Goal: Task Accomplishment & Management: Complete application form

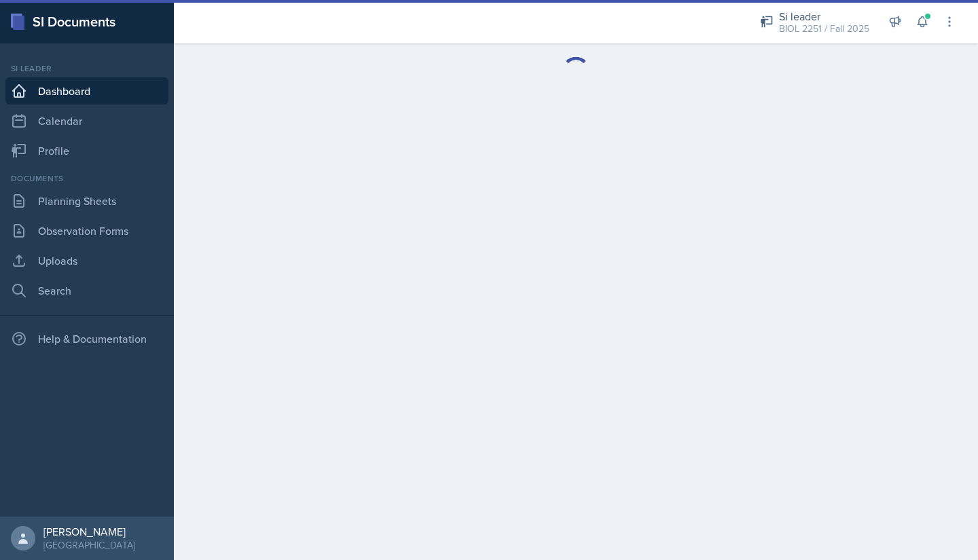
click at [824, 26] on div "BIOL 2251 / Fall 2025" at bounding box center [824, 29] width 90 height 14
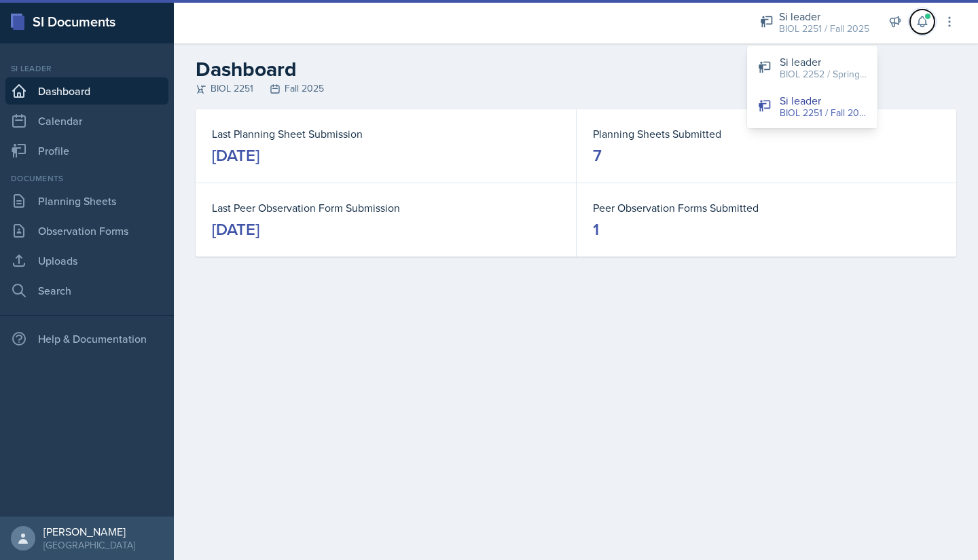
click at [933, 25] on button at bounding box center [922, 22] width 24 height 24
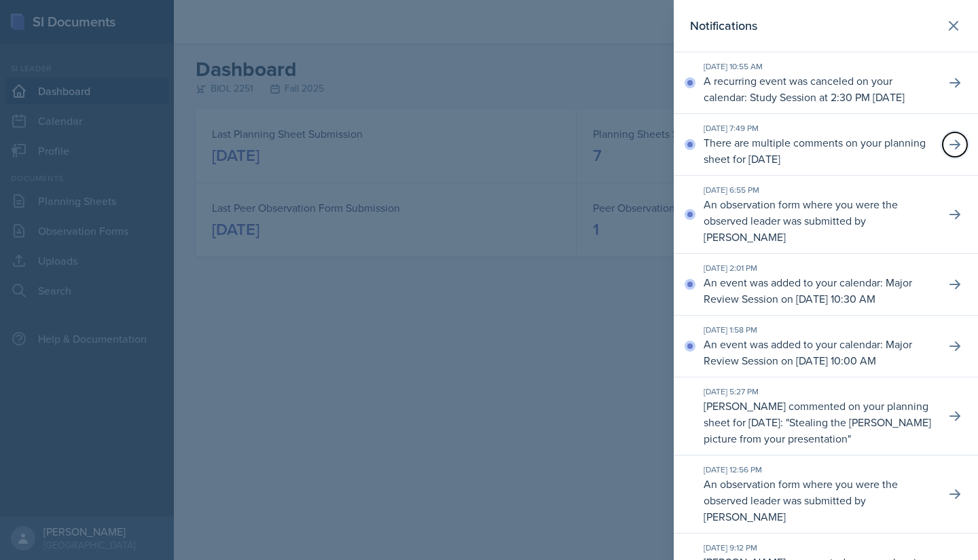
click at [948, 151] on icon at bounding box center [955, 145] width 14 height 14
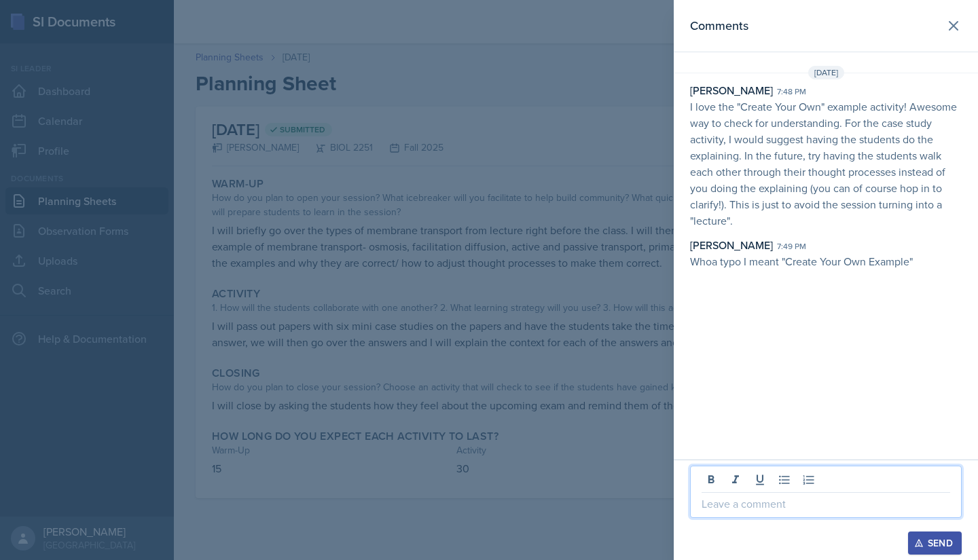
click at [719, 502] on p at bounding box center [826, 504] width 249 height 16
click at [936, 537] on div "Send" at bounding box center [935, 543] width 36 height 11
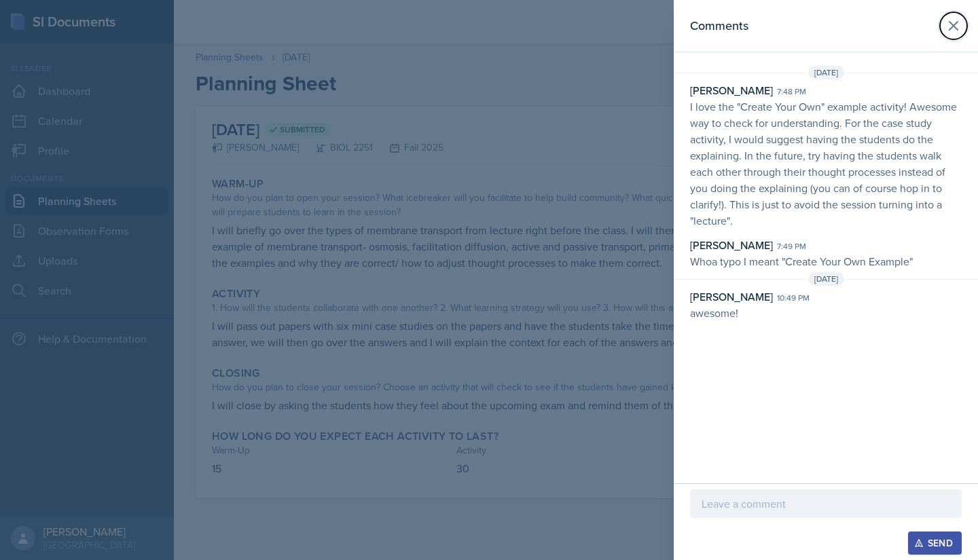
click at [944, 19] on button at bounding box center [953, 25] width 27 height 27
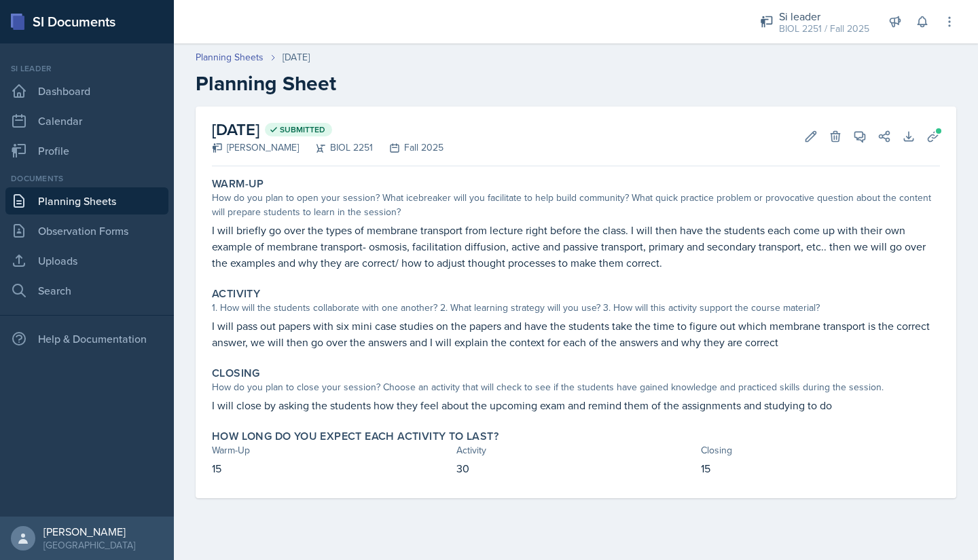
click at [301, 51] on div "[DATE]" at bounding box center [296, 57] width 27 height 14
click at [829, 22] on div "BIOL 2251 / Fall 2025" at bounding box center [824, 29] width 90 height 14
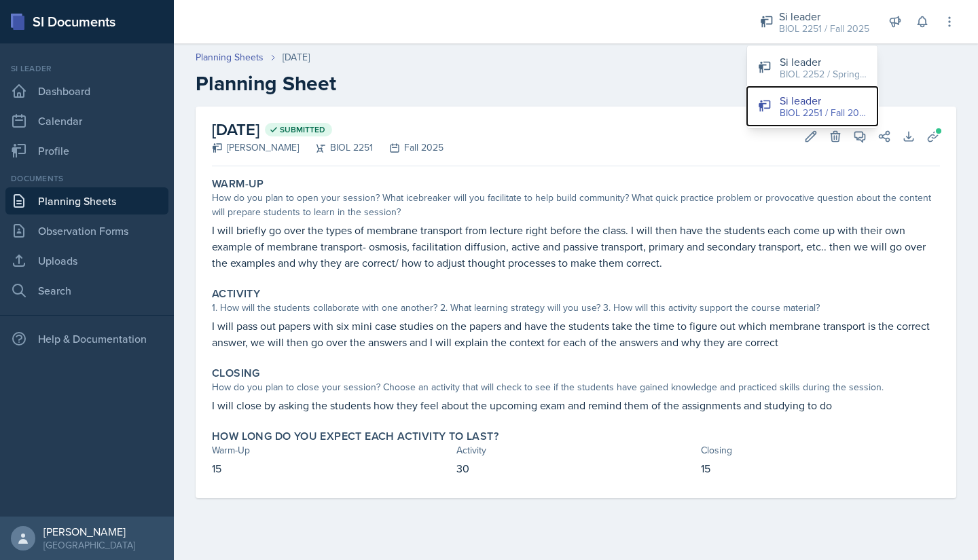
click at [778, 108] on button "Si leader BIOL 2251 / Fall 2025" at bounding box center [812, 106] width 130 height 39
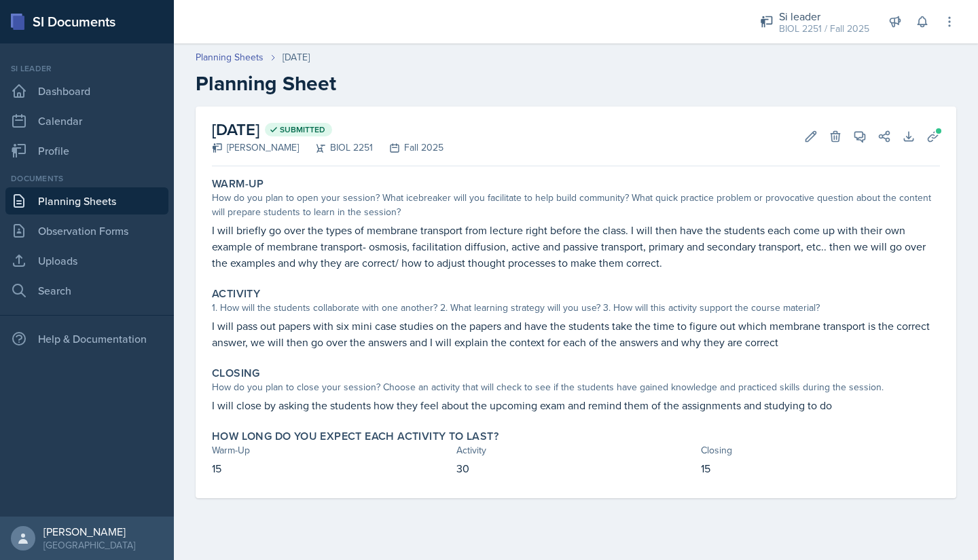
click at [791, 31] on div "BIOL 2251 / Fall 2025" at bounding box center [824, 29] width 90 height 14
click at [787, 73] on div "BIOL 2252 / Spring 2025" at bounding box center [823, 74] width 87 height 14
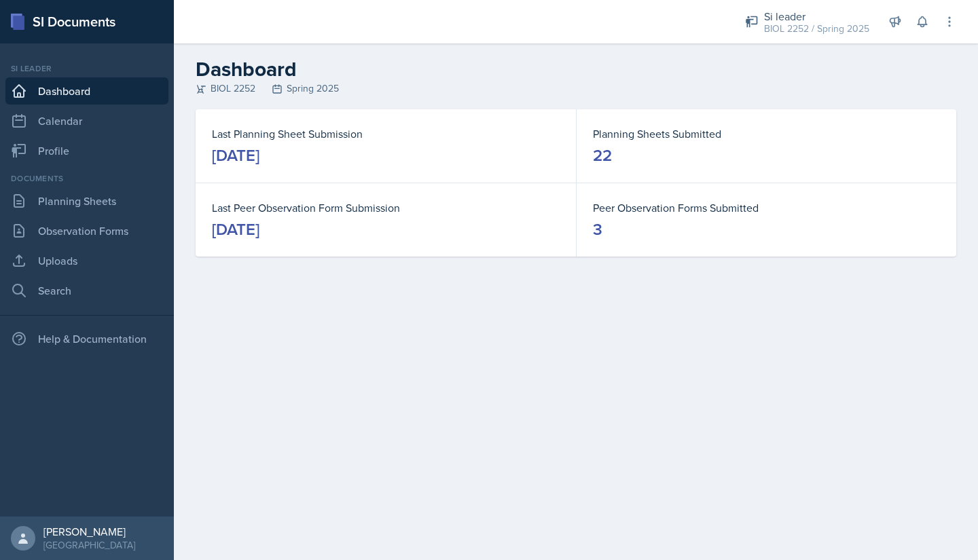
click at [259, 156] on div "[DATE]" at bounding box center [236, 156] width 48 height 22
click at [78, 198] on link "Planning Sheets" at bounding box center [86, 200] width 163 height 27
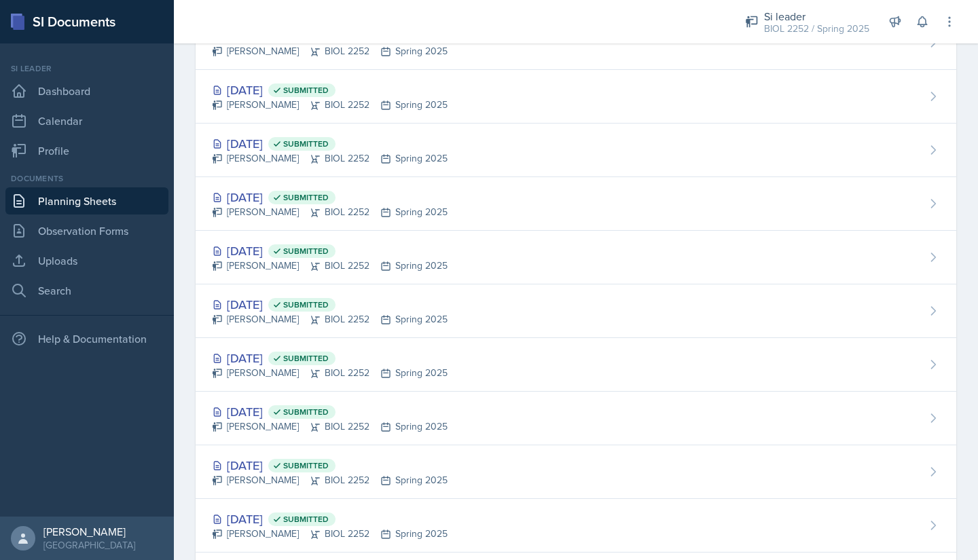
scroll to position [844, 0]
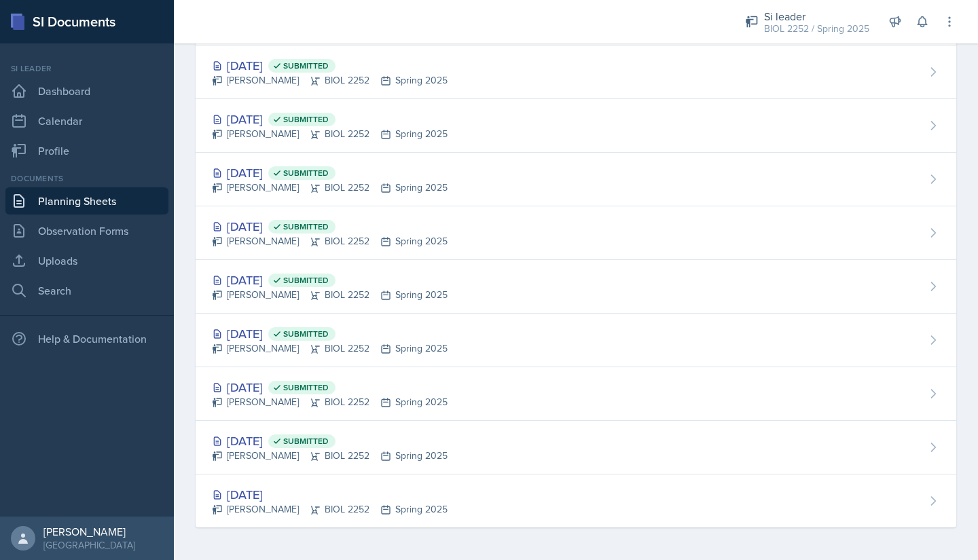
click at [247, 490] on div "[DATE]" at bounding box center [330, 495] width 236 height 18
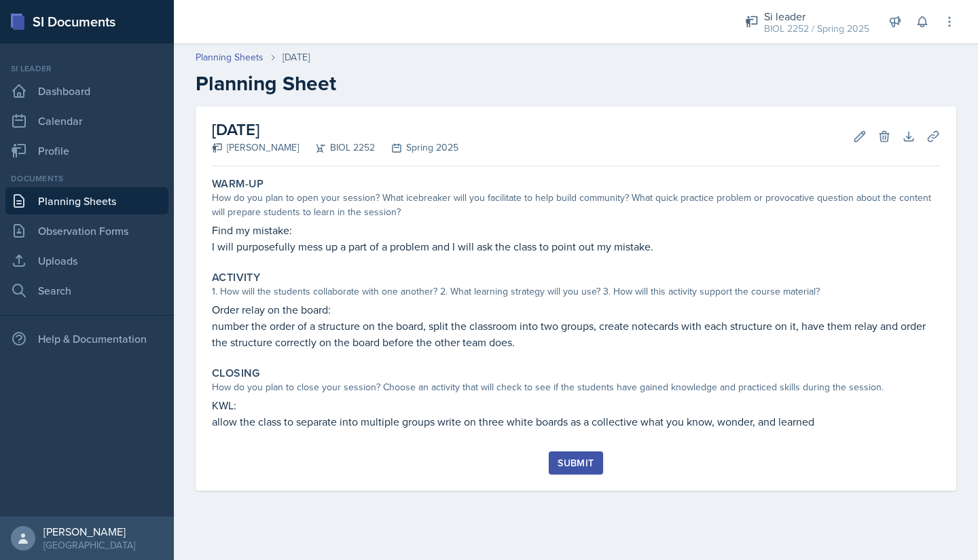
click at [63, 198] on link "Planning Sheets" at bounding box center [86, 200] width 163 height 27
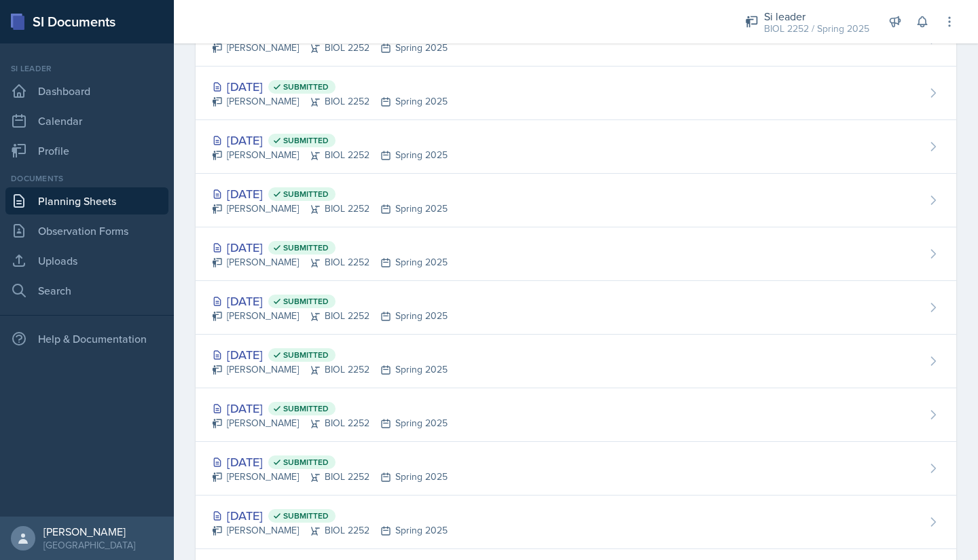
scroll to position [844, 0]
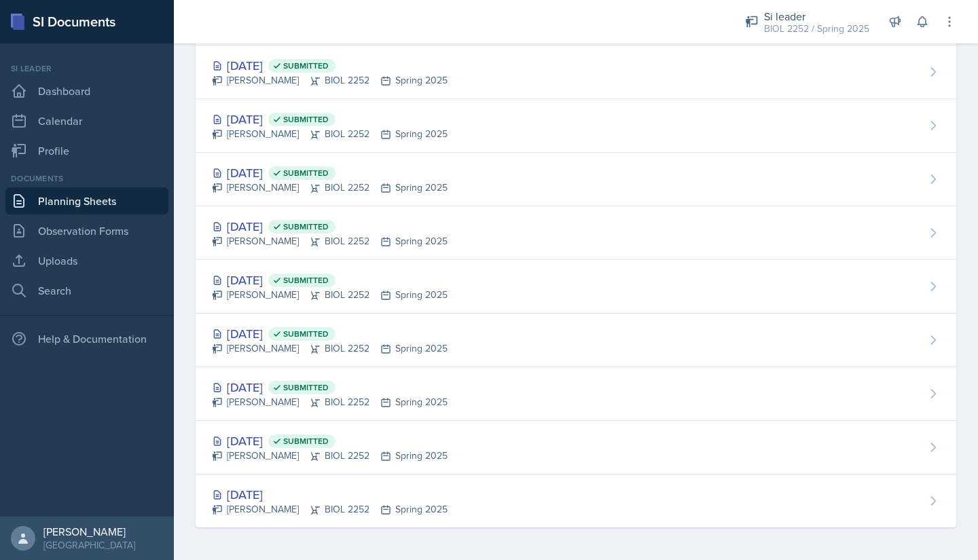
click at [259, 446] on div "[DATE] Submitted" at bounding box center [330, 441] width 236 height 18
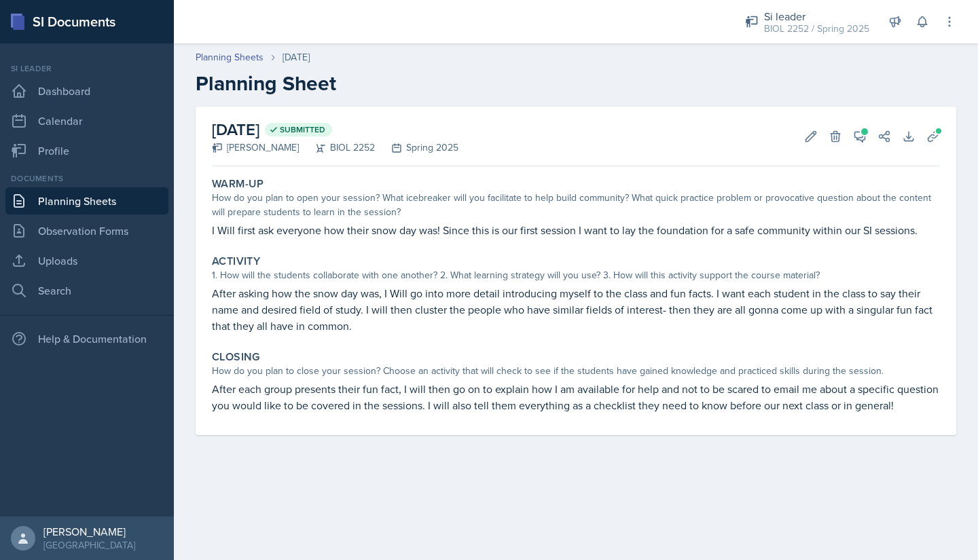
click at [108, 204] on link "Planning Sheets" at bounding box center [86, 200] width 163 height 27
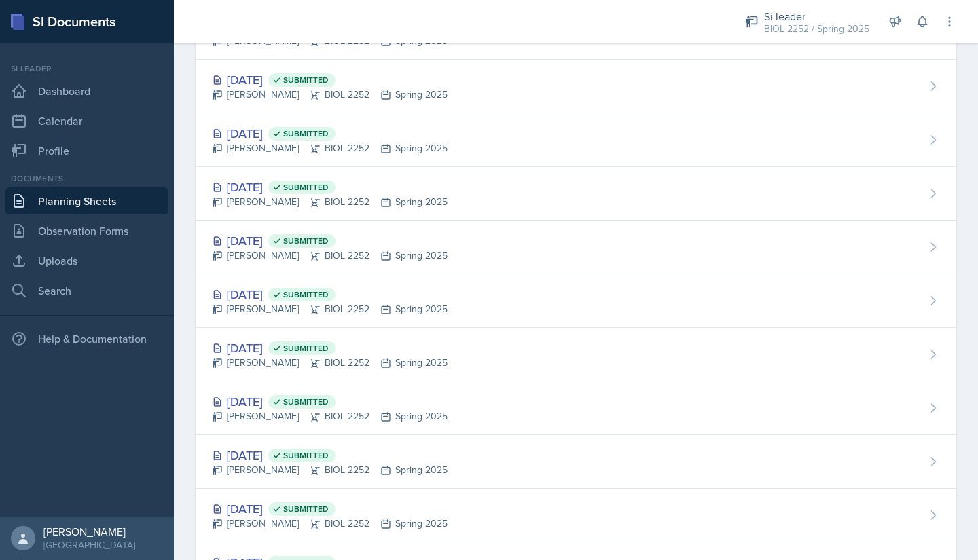
scroll to position [454, 0]
click at [251, 396] on div "[DATE] Submitted" at bounding box center [330, 401] width 236 height 18
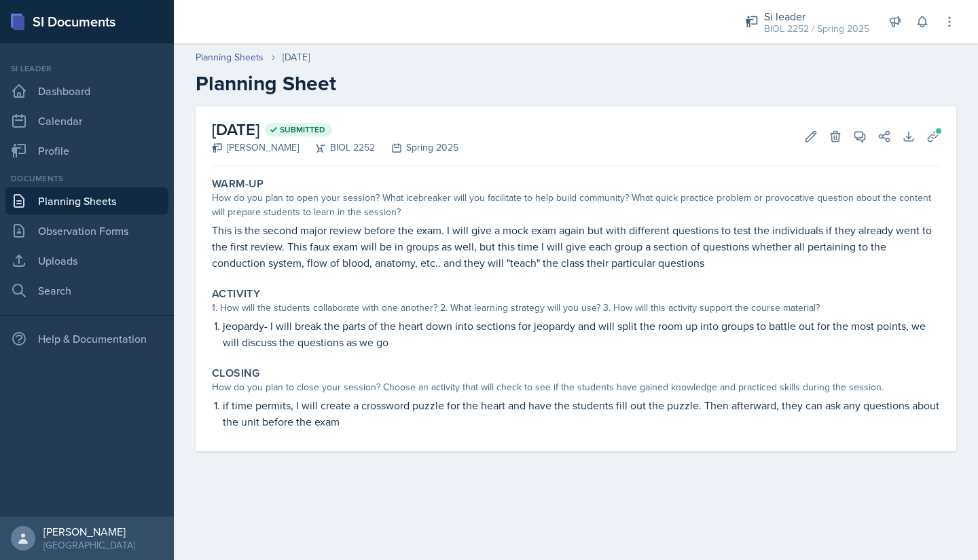
click at [124, 196] on link "Planning Sheets" at bounding box center [86, 200] width 163 height 27
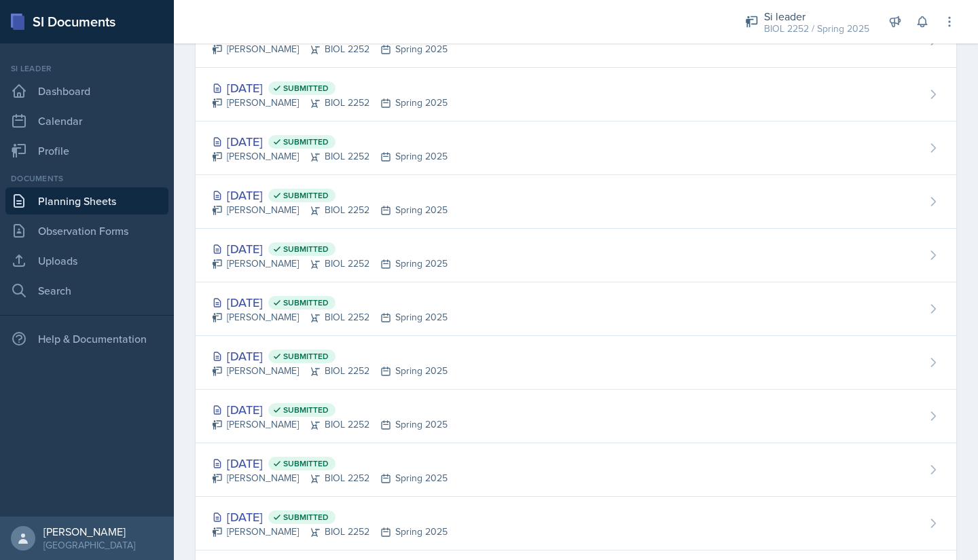
scroll to position [397, 0]
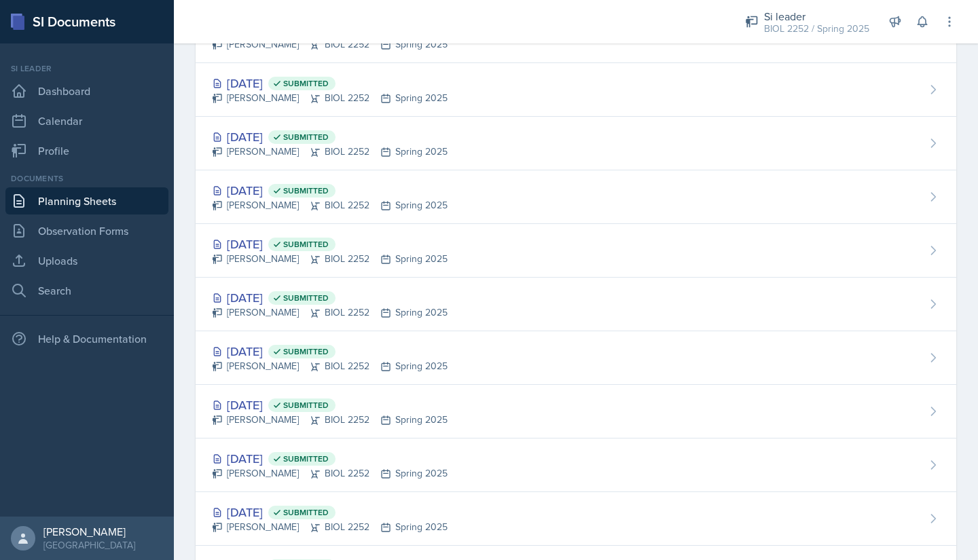
click at [250, 351] on div "[DATE] Submitted" at bounding box center [330, 351] width 236 height 18
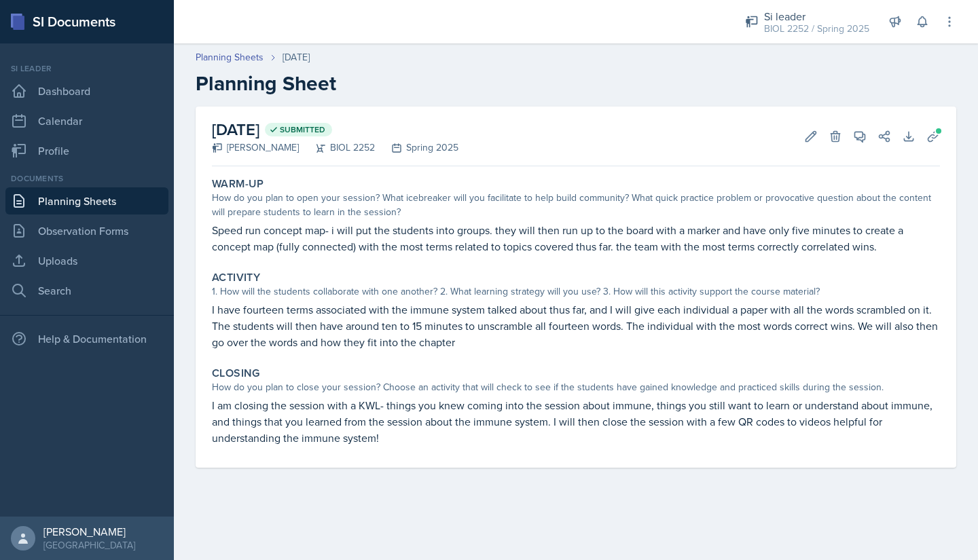
click at [136, 202] on link "Planning Sheets" at bounding box center [86, 200] width 163 height 27
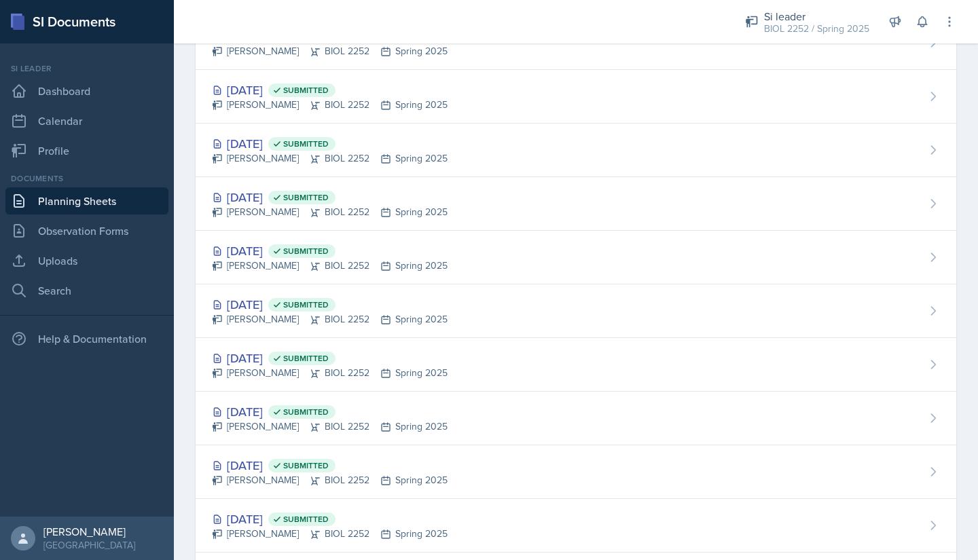
scroll to position [394, 0]
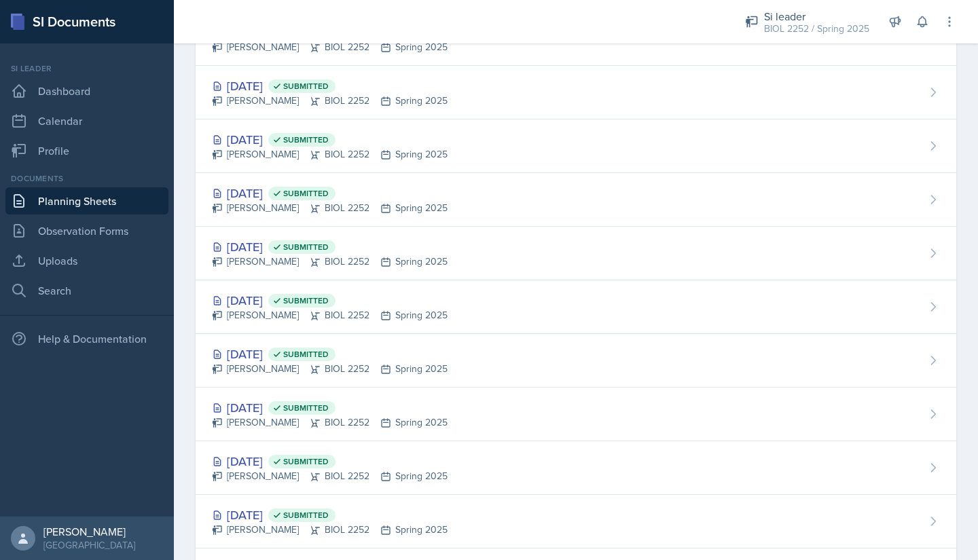
click at [256, 307] on div "[DATE] Submitted" at bounding box center [330, 300] width 236 height 18
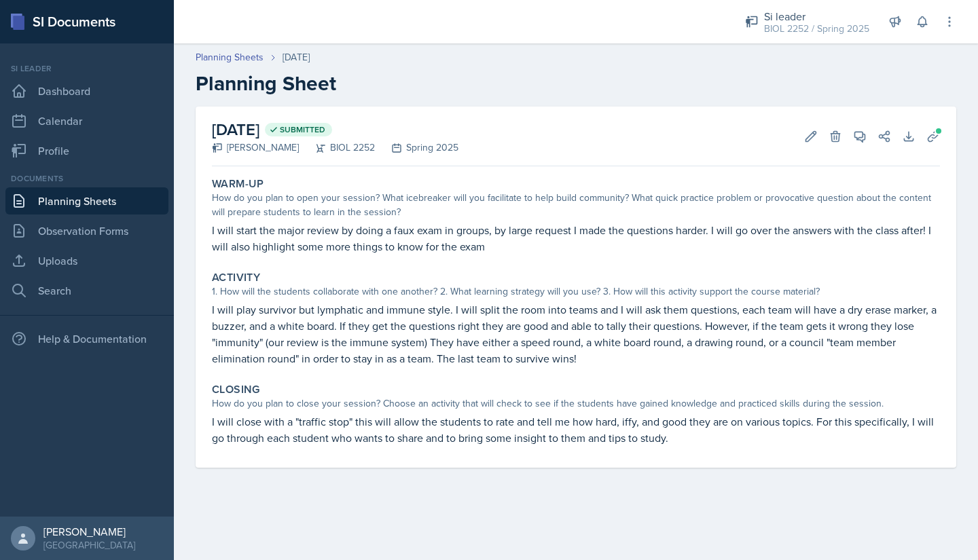
click at [134, 196] on link "Planning Sheets" at bounding box center [86, 200] width 163 height 27
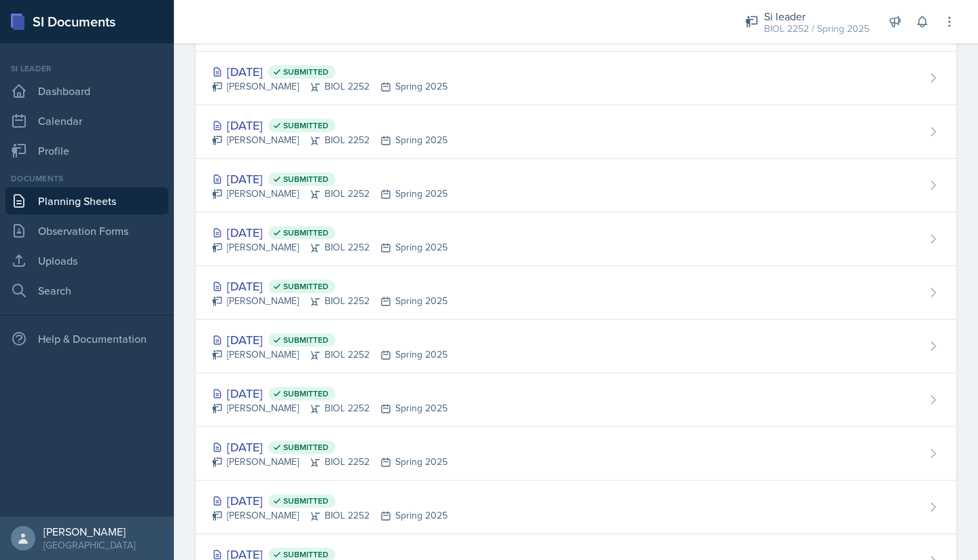
scroll to position [356, 0]
click at [250, 286] on div "[DATE] Submitted" at bounding box center [330, 285] width 236 height 18
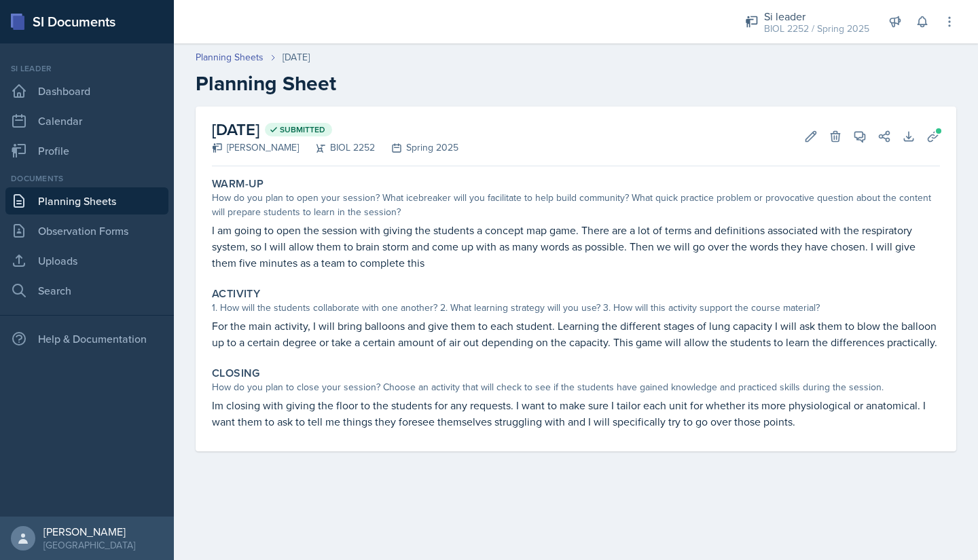
click at [113, 198] on link "Planning Sheets" at bounding box center [86, 200] width 163 height 27
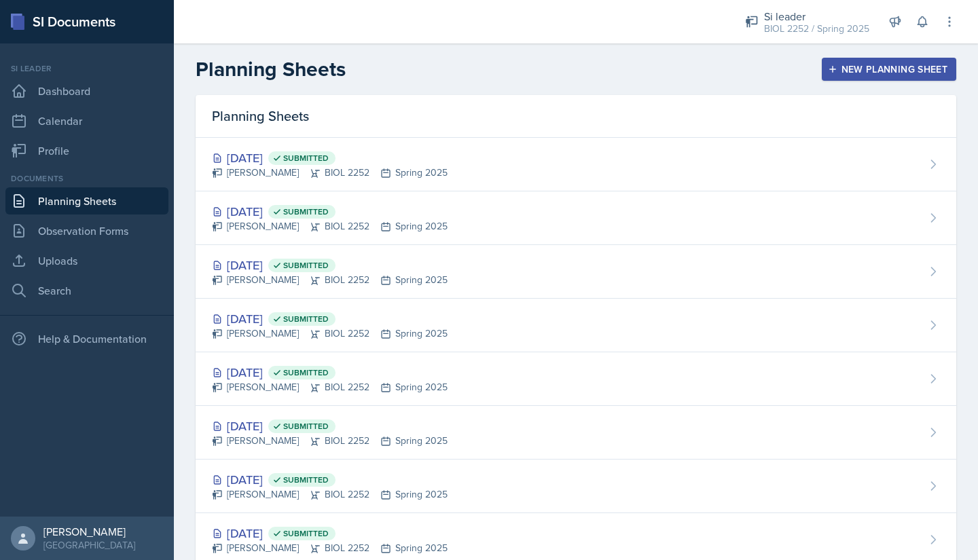
click at [252, 425] on div "[DATE] Submitted" at bounding box center [330, 426] width 236 height 18
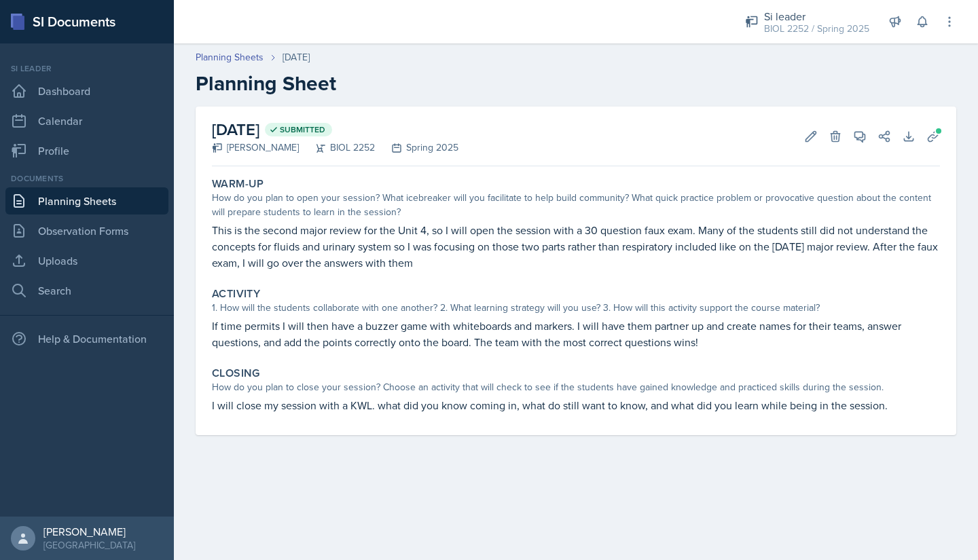
click at [94, 196] on link "Planning Sheets" at bounding box center [86, 200] width 163 height 27
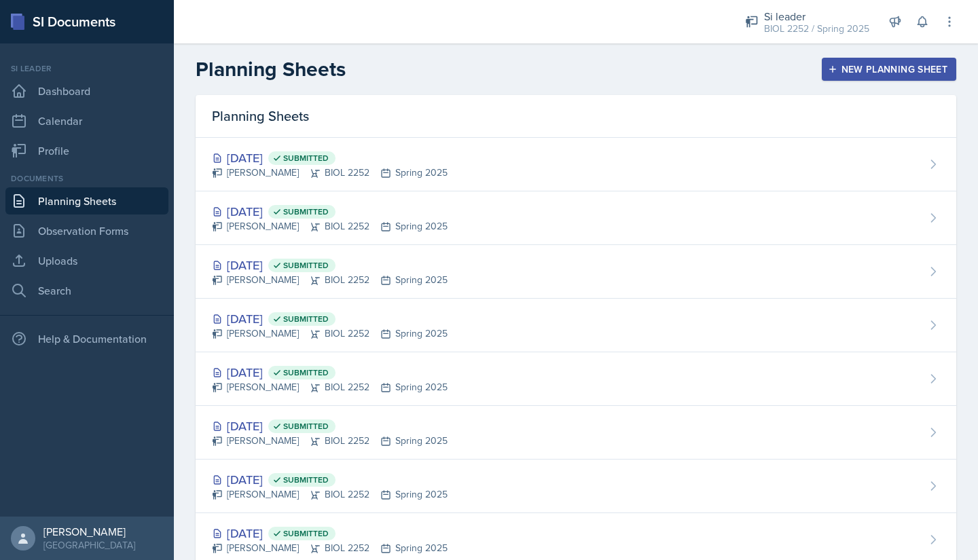
click at [257, 371] on div "[DATE] Submitted" at bounding box center [330, 372] width 236 height 18
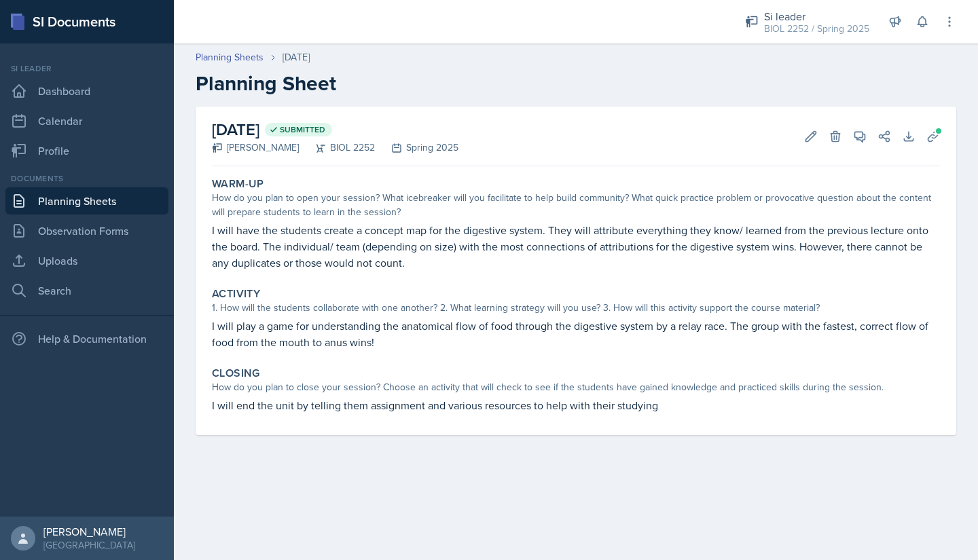
click at [115, 196] on link "Planning Sheets" at bounding box center [86, 200] width 163 height 27
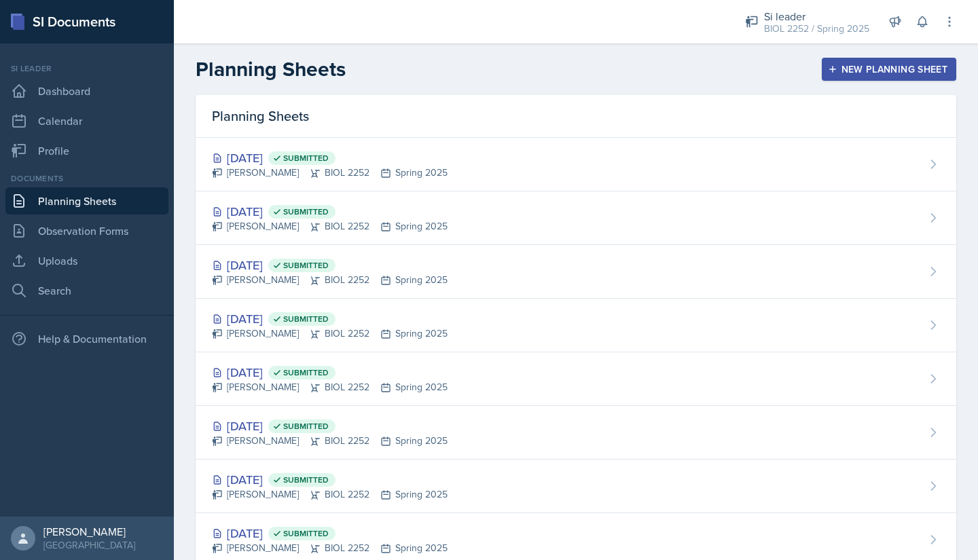
click at [242, 314] on div "[DATE] Submitted" at bounding box center [330, 319] width 236 height 18
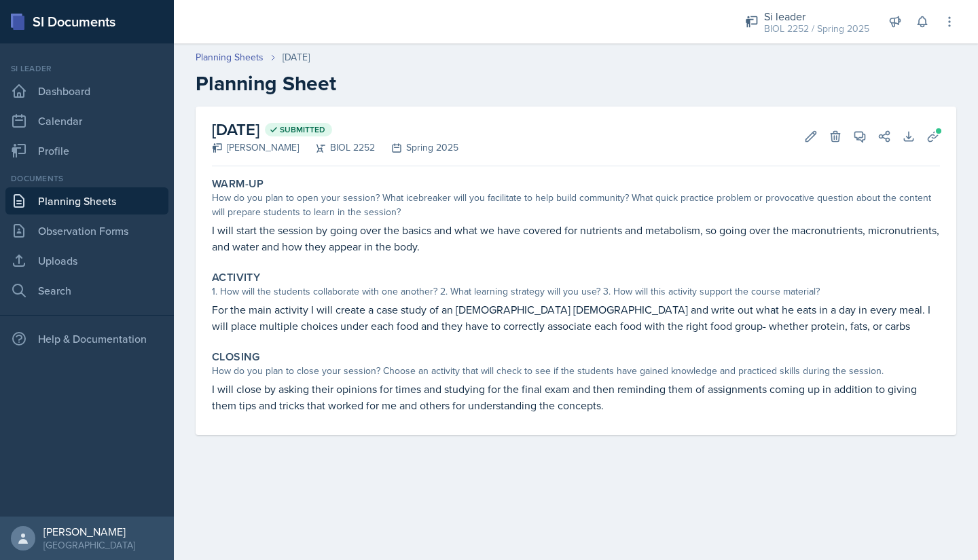
click at [134, 200] on link "Planning Sheets" at bounding box center [86, 200] width 163 height 27
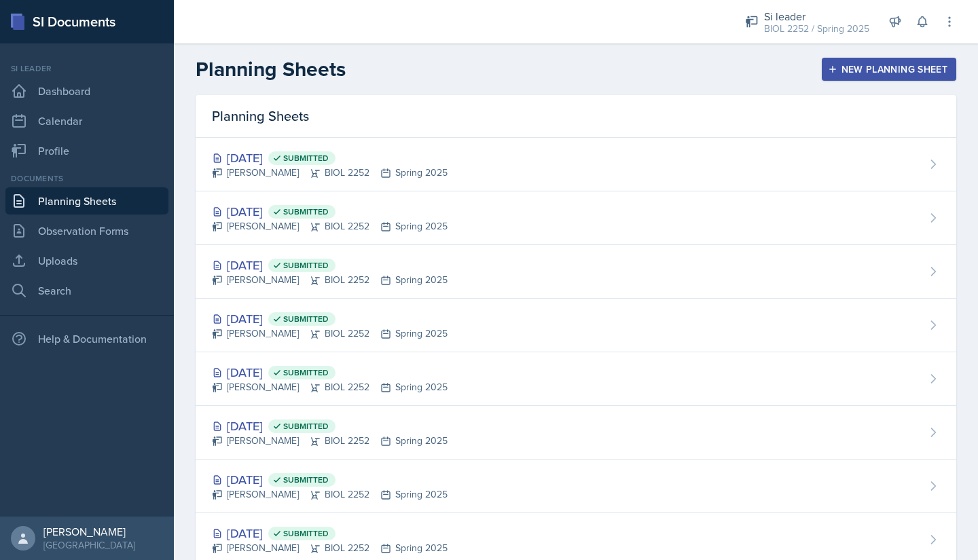
click at [255, 270] on div "[DATE] Submitted" at bounding box center [330, 265] width 236 height 18
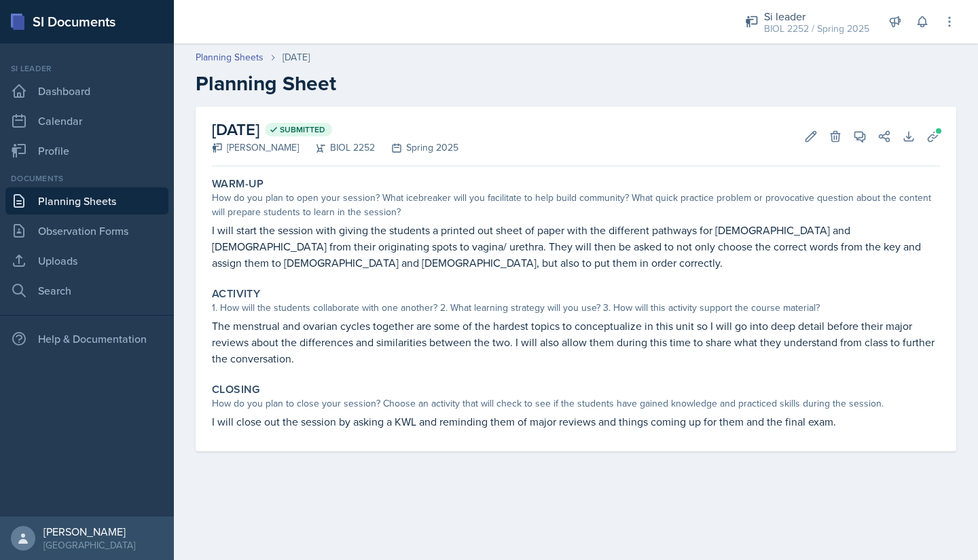
click at [128, 205] on link "Planning Sheets" at bounding box center [86, 200] width 163 height 27
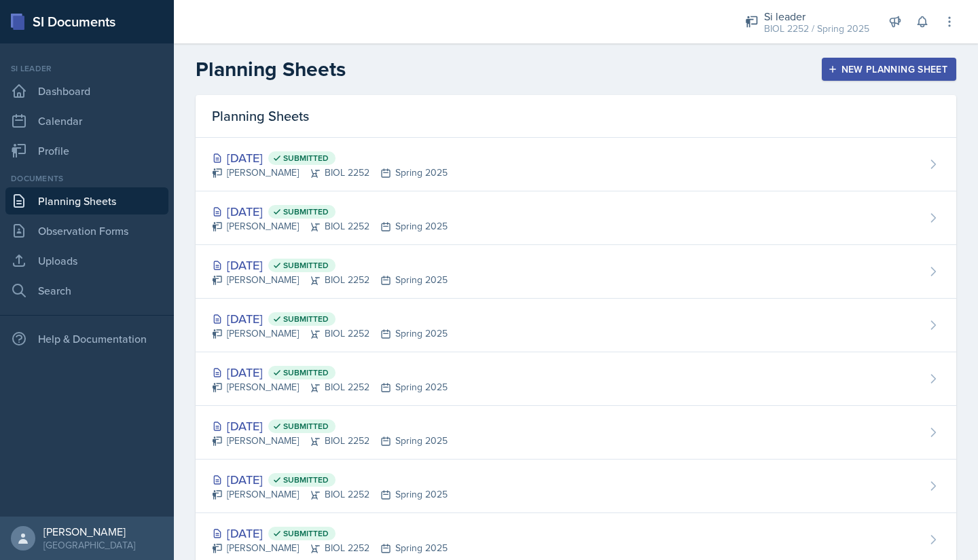
click at [250, 217] on div "[DATE] Submitted" at bounding box center [330, 211] width 236 height 18
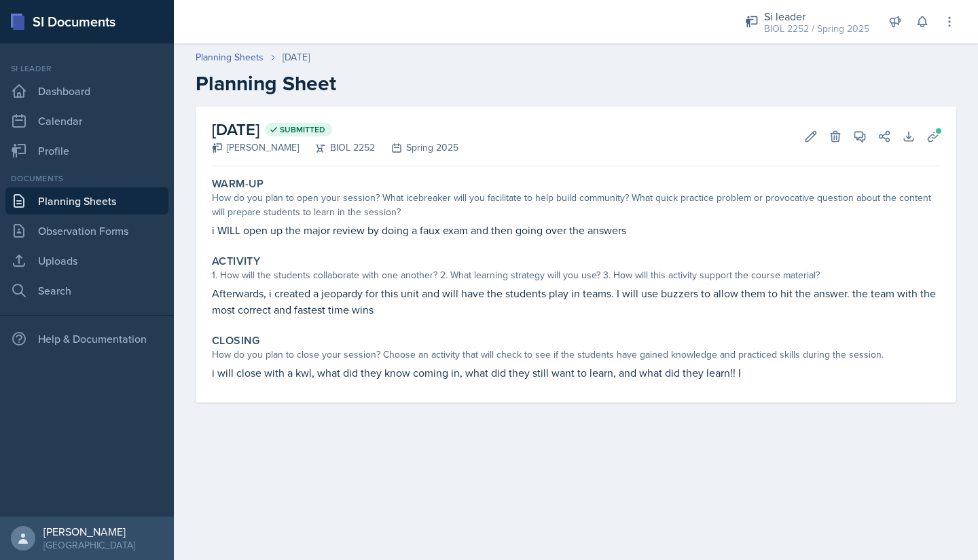
click at [116, 200] on link "Planning Sheets" at bounding box center [86, 200] width 163 height 27
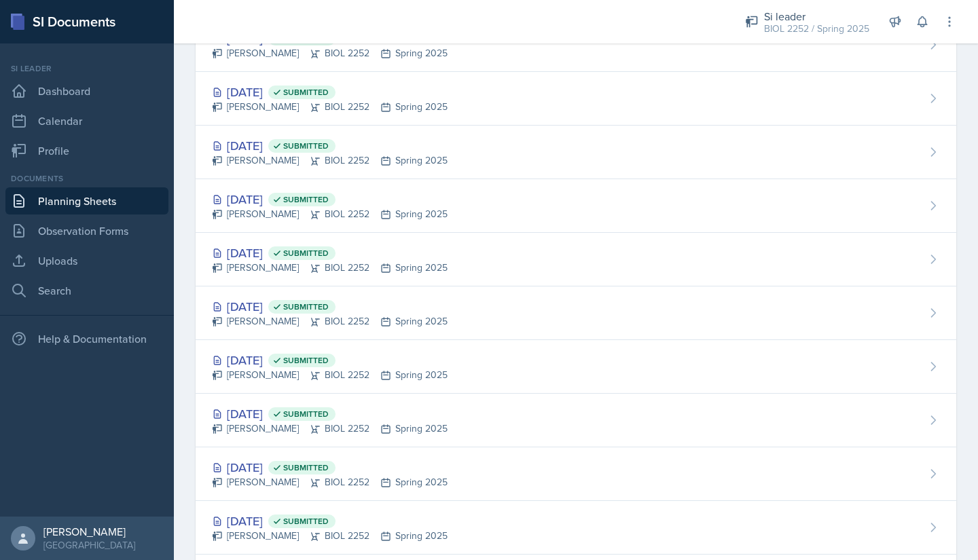
scroll to position [120, 0]
click at [265, 408] on div "[DATE] Submitted" at bounding box center [330, 413] width 236 height 18
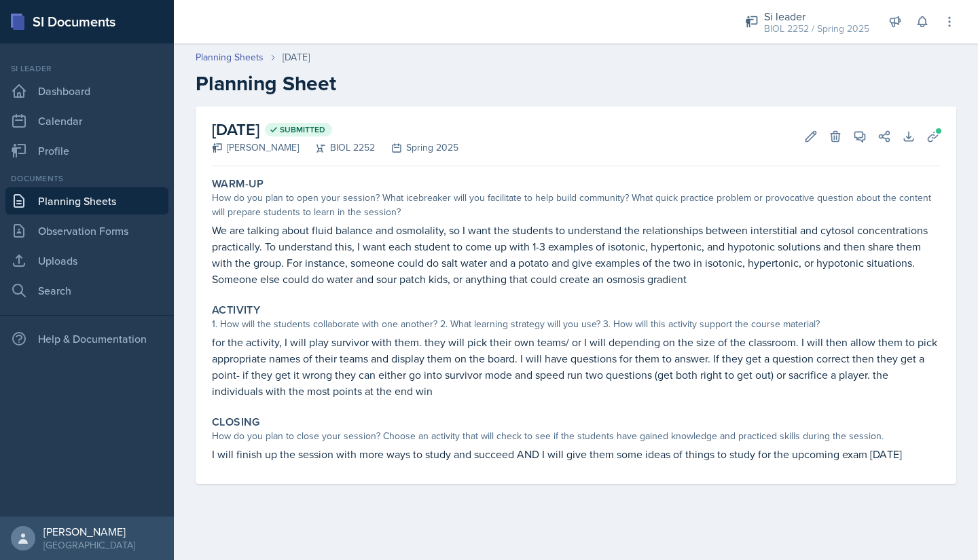
click at [118, 196] on link "Planning Sheets" at bounding box center [86, 200] width 163 height 27
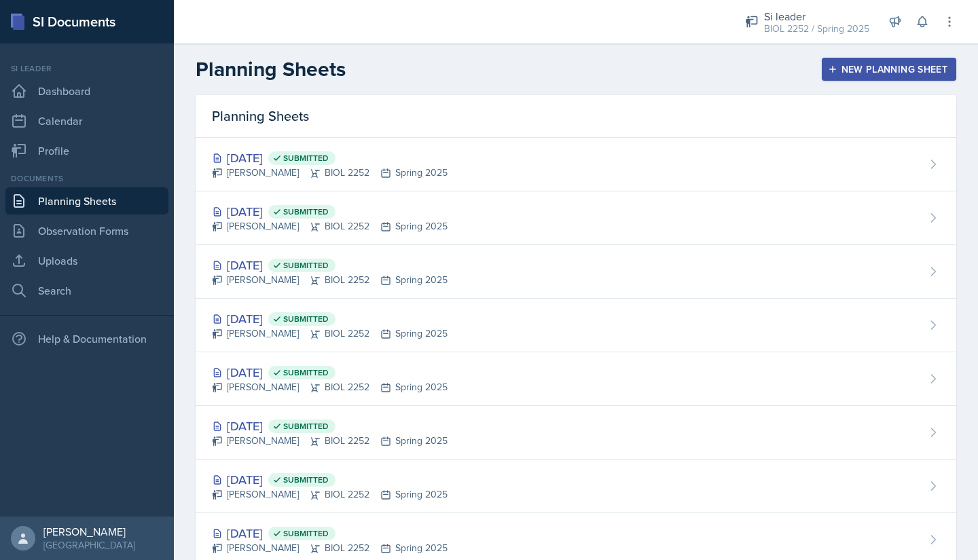
click at [255, 376] on div "[DATE] Submitted" at bounding box center [330, 372] width 236 height 18
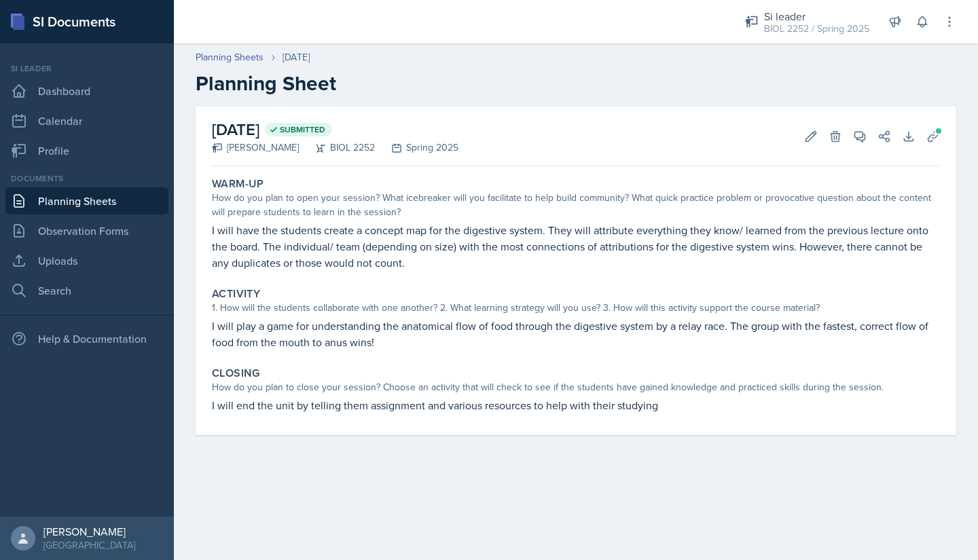
click at [107, 201] on link "Planning Sheets" at bounding box center [86, 200] width 163 height 27
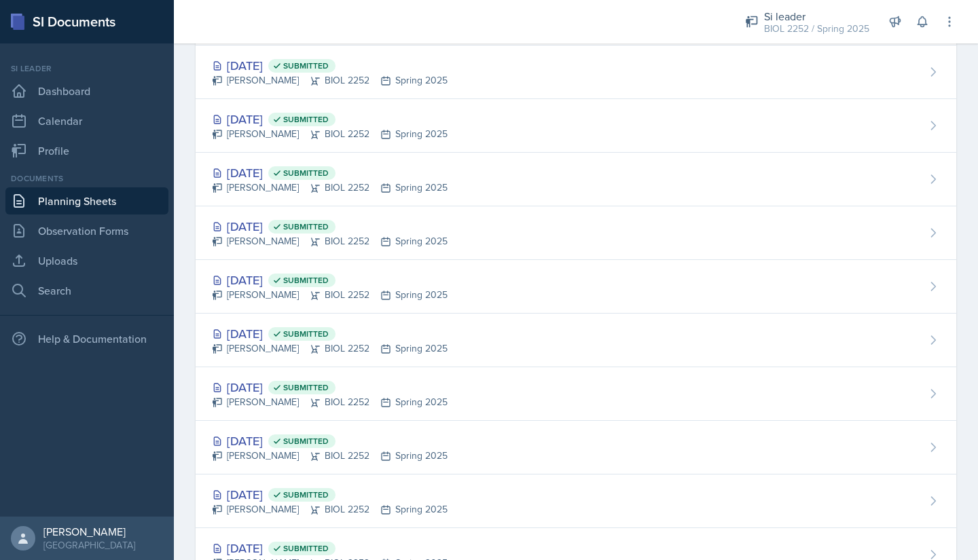
scroll to position [313, 0]
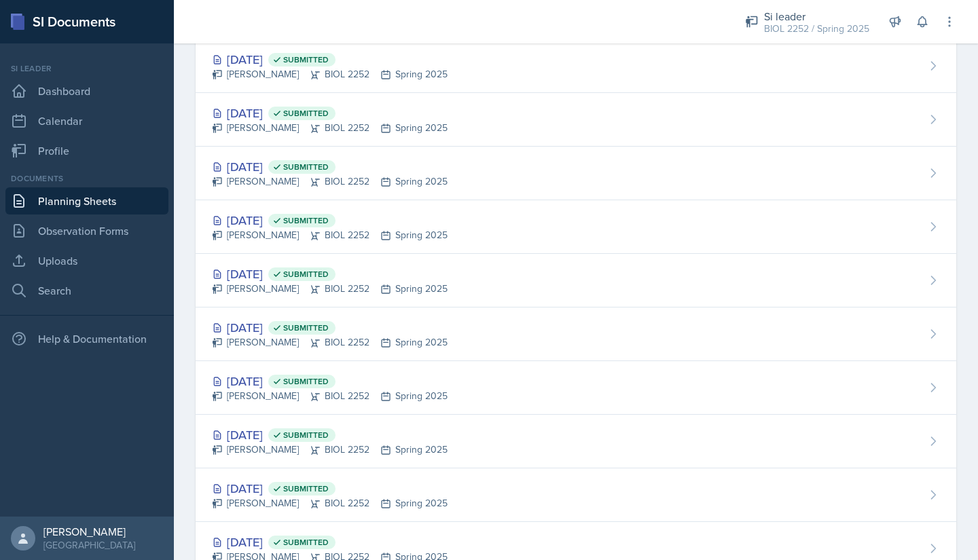
click at [243, 271] on div "[DATE] Submitted" at bounding box center [330, 274] width 236 height 18
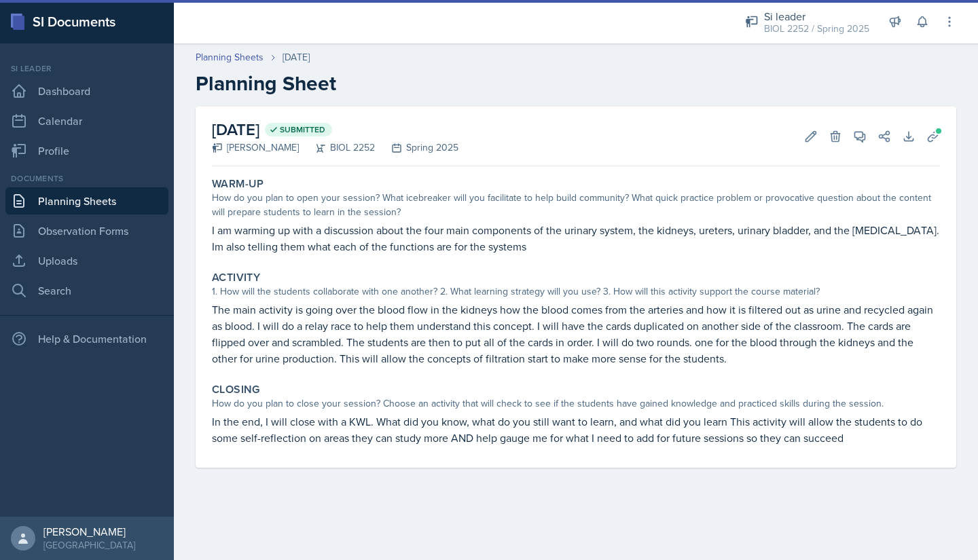
click at [120, 196] on link "Planning Sheets" at bounding box center [86, 200] width 163 height 27
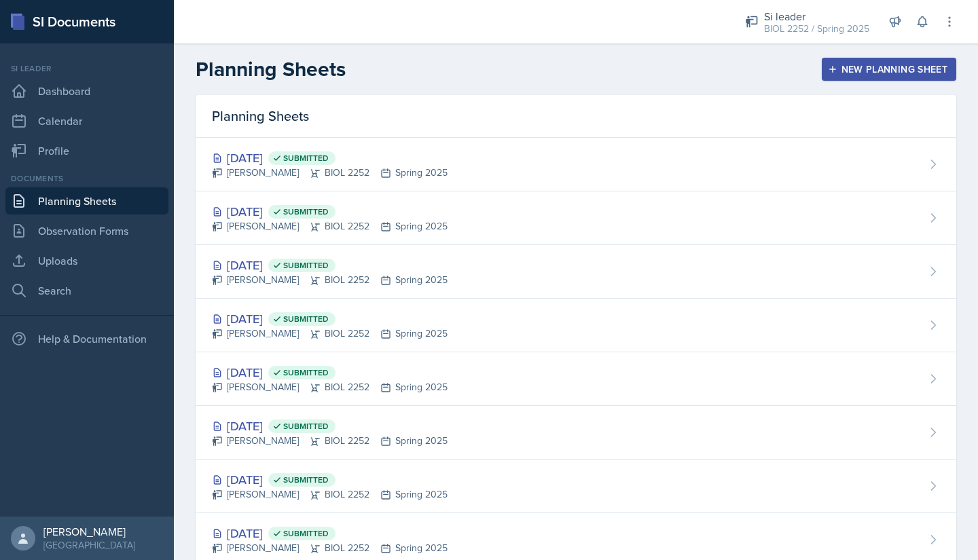
click at [266, 478] on div "[DATE] Submitted" at bounding box center [330, 480] width 236 height 18
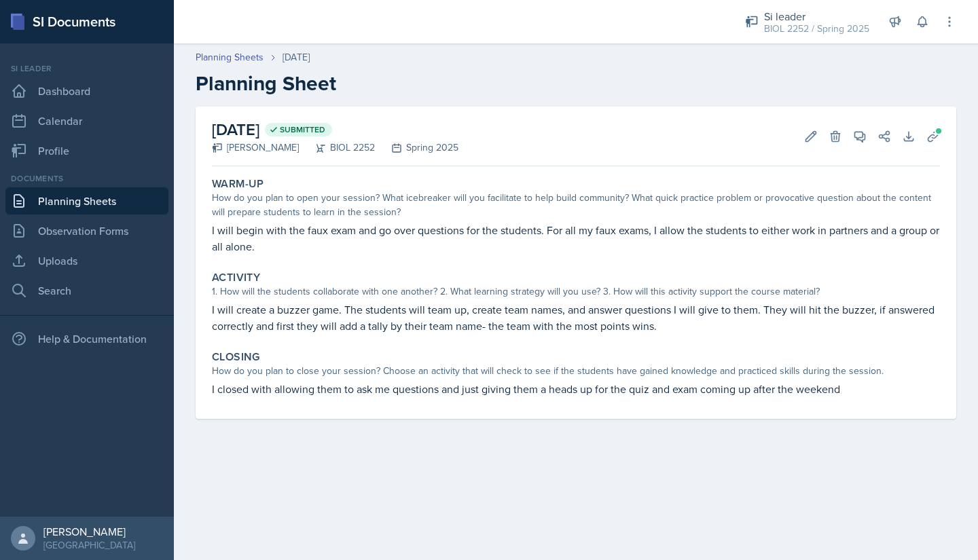
click at [109, 205] on link "Planning Sheets" at bounding box center [86, 200] width 163 height 27
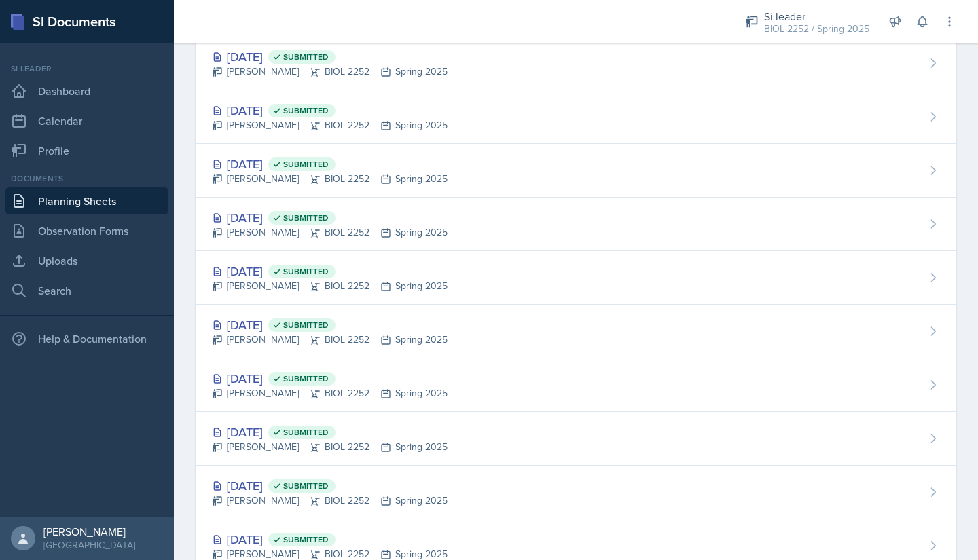
scroll to position [317, 0]
click at [249, 325] on div "[DATE] Submitted" at bounding box center [330, 324] width 236 height 18
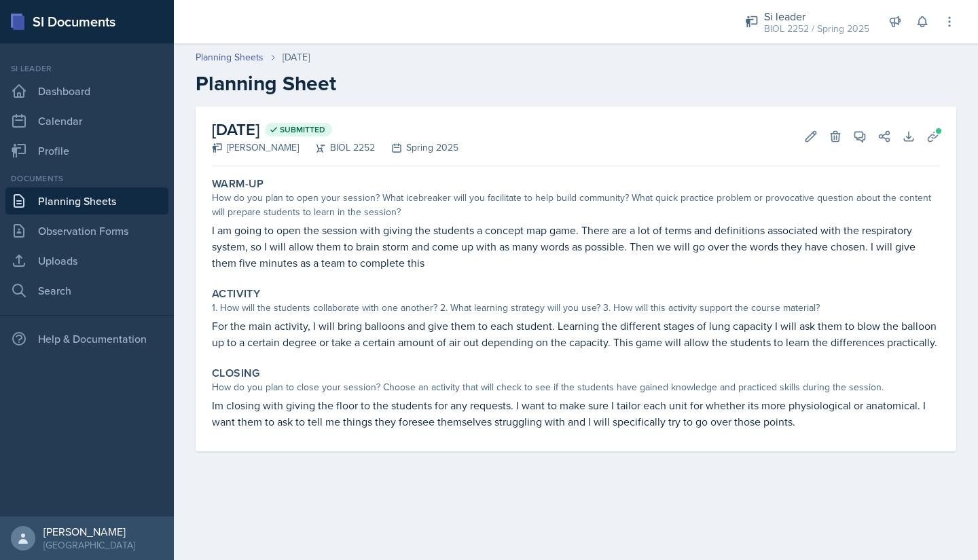
click at [127, 197] on link "Planning Sheets" at bounding box center [86, 200] width 163 height 27
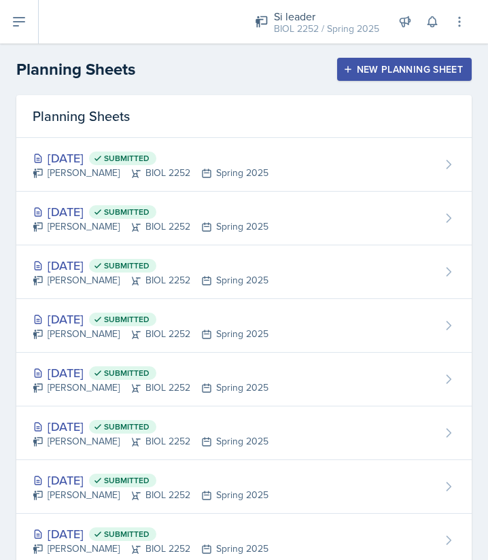
click at [345, 28] on div "BIOL 2252 / Spring 2025" at bounding box center [326, 29] width 105 height 14
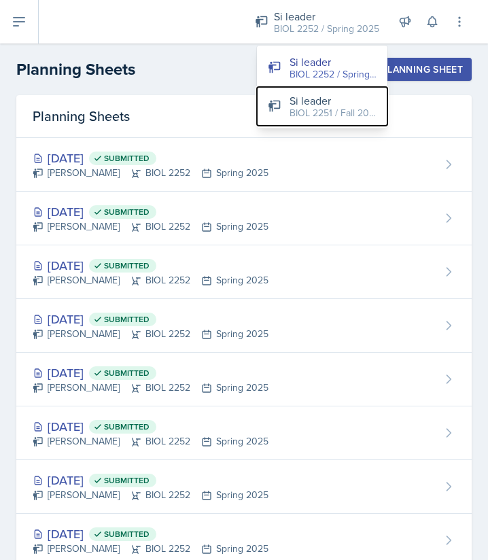
click at [298, 108] on div "BIOL 2251 / Fall 2025" at bounding box center [332, 113] width 87 height 14
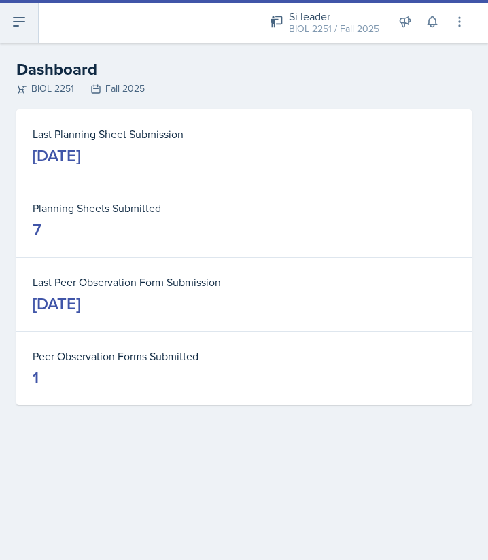
click at [20, 29] on icon at bounding box center [19, 22] width 16 height 16
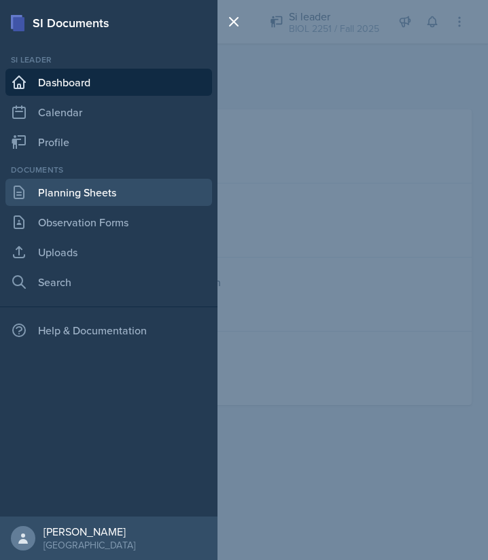
click at [65, 194] on link "Planning Sheets" at bounding box center [108, 192] width 206 height 27
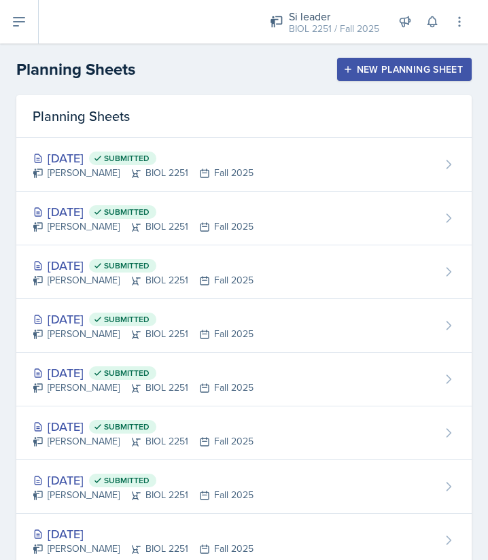
click at [350, 69] on div "New Planning Sheet" at bounding box center [404, 69] width 117 height 11
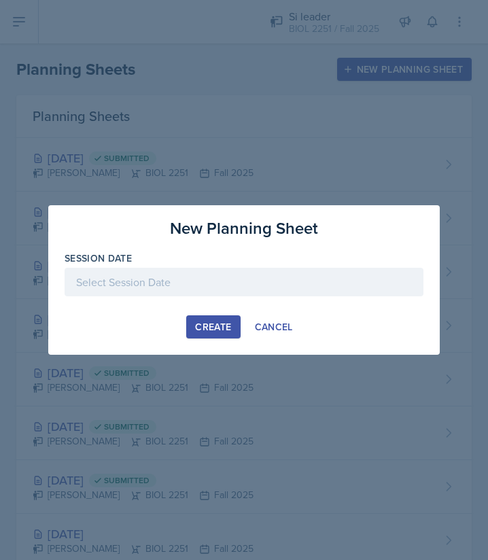
click at [202, 291] on div at bounding box center [244, 282] width 359 height 29
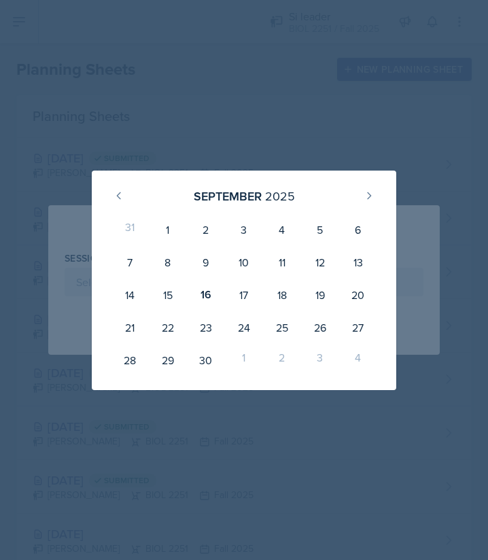
click at [246, 298] on div "17" at bounding box center [244, 294] width 38 height 33
type input "[DATE]"
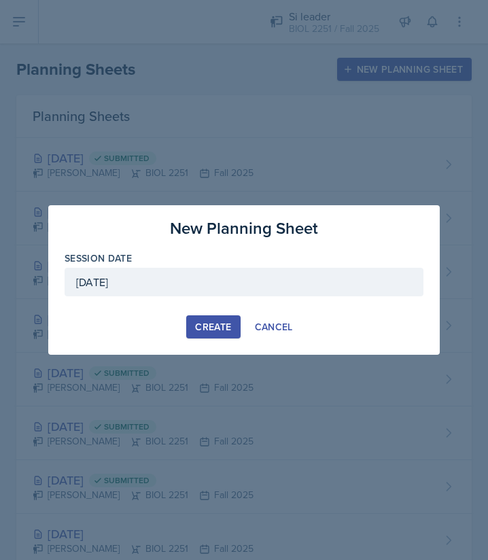
click at [213, 324] on div "Create" at bounding box center [213, 326] width 36 height 11
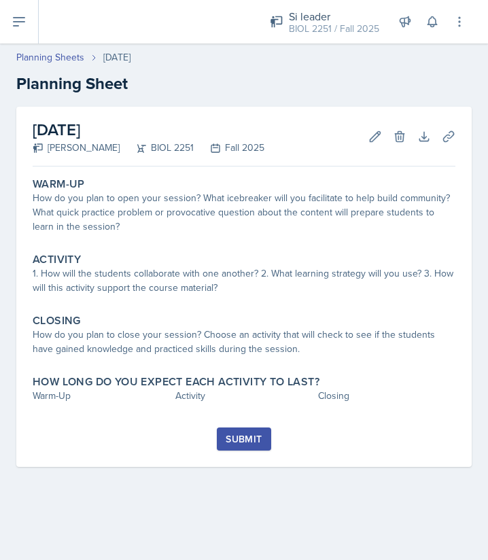
click at [138, 217] on div "How do you plan to open your session? What icebreaker will you facilitate to he…" at bounding box center [244, 212] width 422 height 43
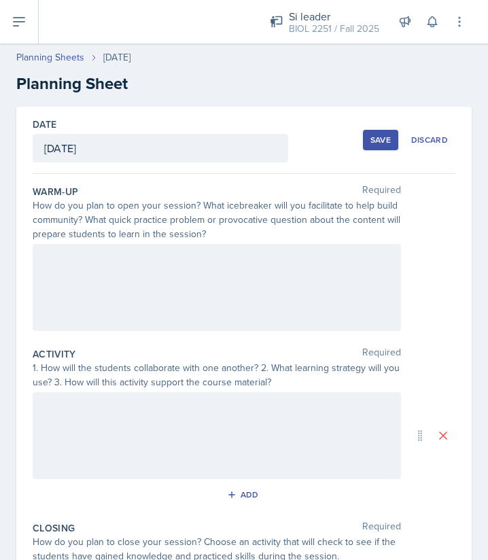
click at [174, 274] on div at bounding box center [217, 287] width 368 height 87
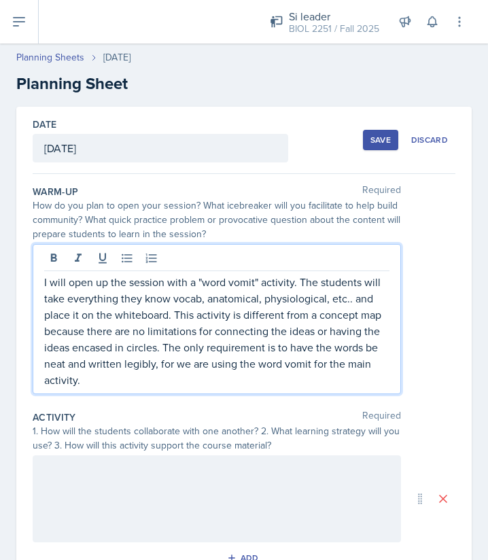
click at [297, 282] on p "I will open up the session with a "word vomit" activity. The students will take…" at bounding box center [216, 331] width 345 height 114
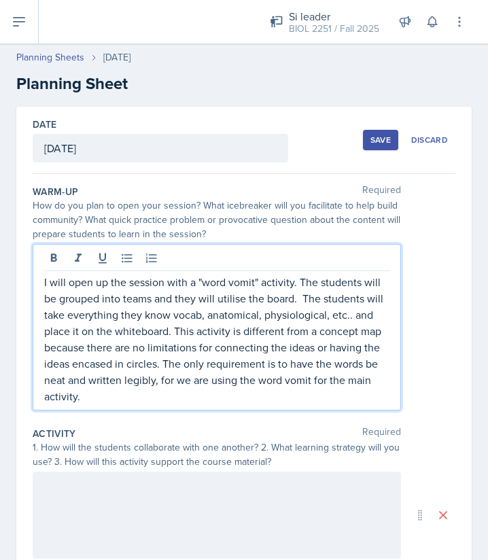
click at [230, 298] on p "I will open up the session with a "word vomit" activity. The students will be g…" at bounding box center [216, 339] width 345 height 130
click at [215, 295] on p "I will open up the session with a "word vomit" activity. The students will be g…" at bounding box center [216, 339] width 345 height 130
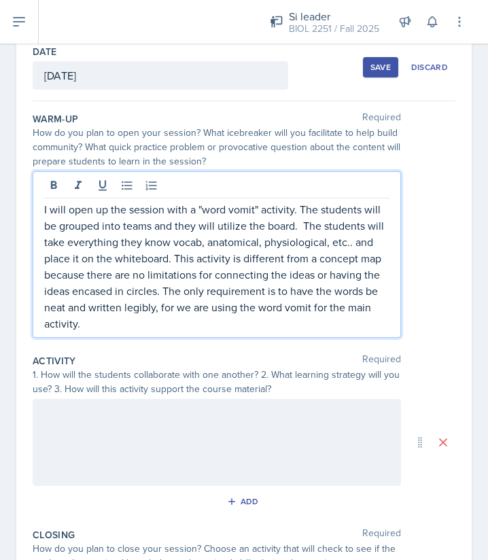
click at [105, 411] on p at bounding box center [216, 413] width 345 height 16
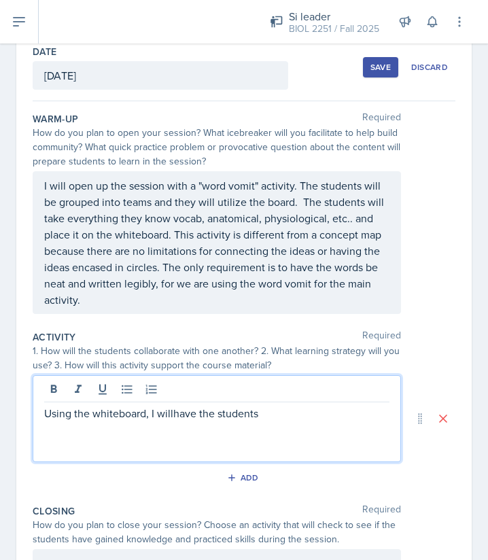
click at [170, 416] on p "Using the whiteboard, I willhave the students" at bounding box center [216, 413] width 345 height 16
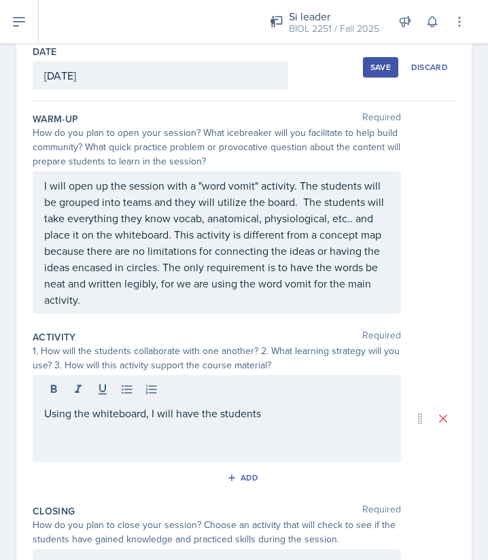
click at [268, 400] on div at bounding box center [216, 391] width 345 height 22
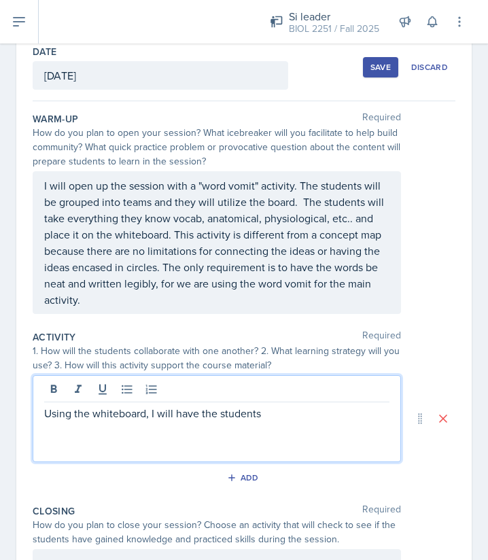
click at [270, 412] on p "Using the whiteboard, I will have the students" at bounding box center [216, 413] width 345 height 16
click at [154, 201] on p "I will open up the session with a "word vomit" activity. The students will be g…" at bounding box center [216, 242] width 345 height 130
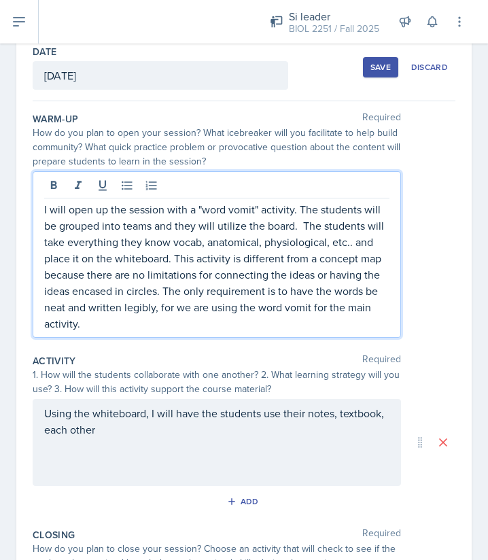
scroll to position [96, 0]
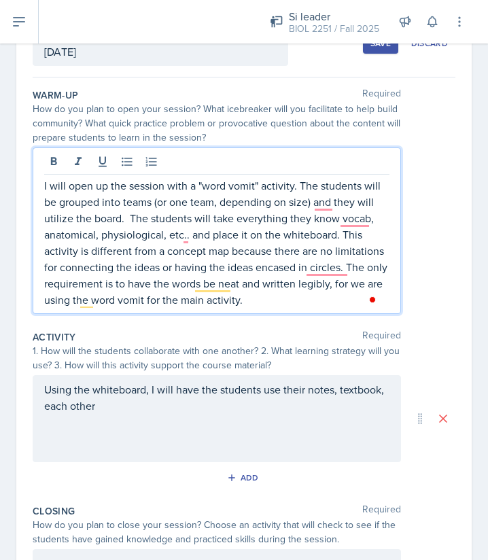
click at [158, 409] on p "Using the whiteboard, I will have the students use their notes, textbook, each …" at bounding box center [216, 397] width 345 height 33
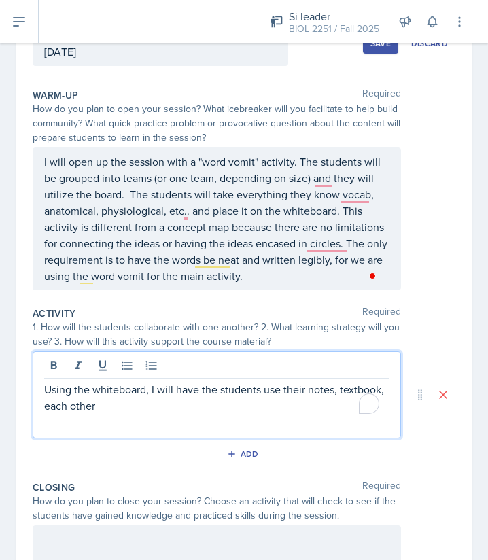
scroll to position [73, 0]
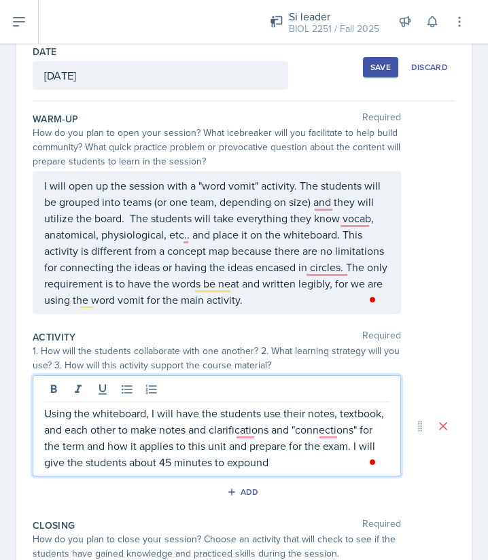
click at [249, 460] on p "Using the whiteboard, I will have the students use their notes, textbook, and e…" at bounding box center [216, 437] width 345 height 65
click at [359, 464] on p "Using the whiteboard, I will have the students use their notes, textbook, and e…" at bounding box center [216, 437] width 345 height 65
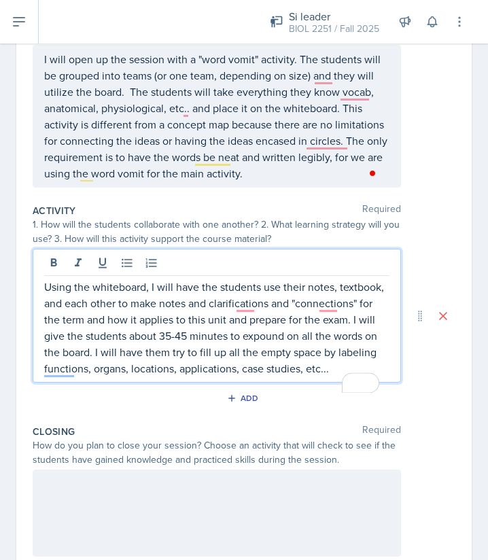
scroll to position [204, 0]
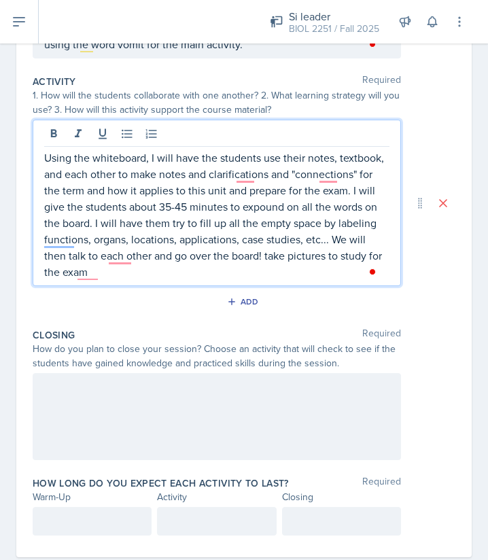
click at [253, 401] on div at bounding box center [217, 416] width 368 height 87
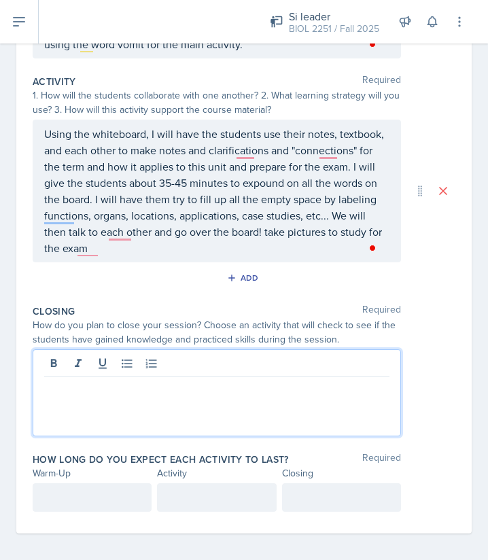
scroll to position [334, 0]
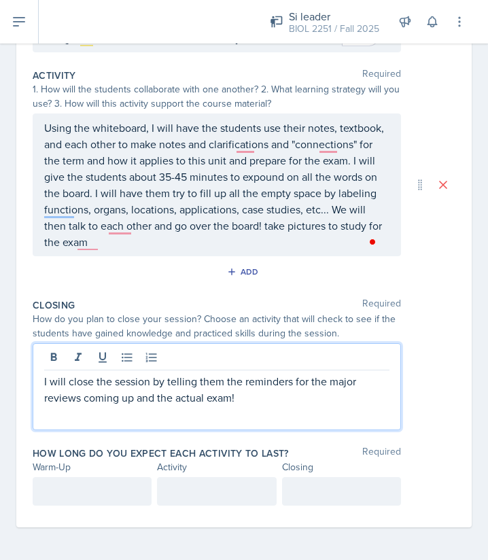
click at [139, 496] on div at bounding box center [92, 491] width 119 height 29
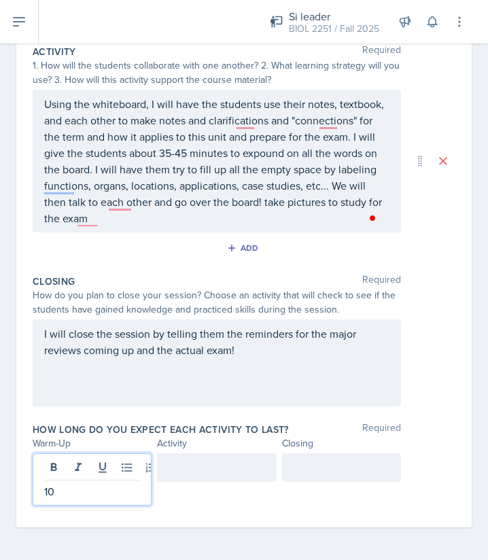
click at [211, 463] on div at bounding box center [216, 467] width 119 height 29
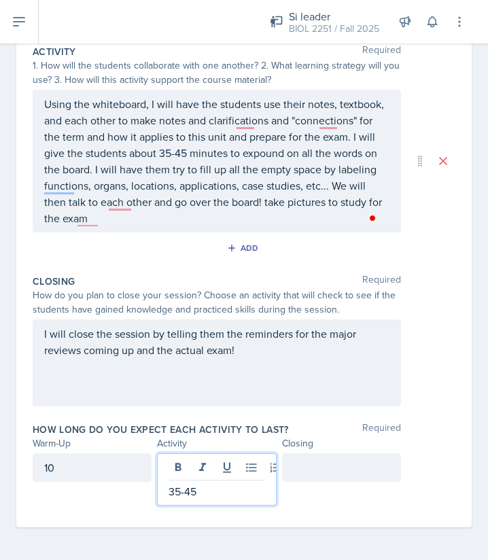
click at [302, 467] on div at bounding box center [341, 467] width 119 height 29
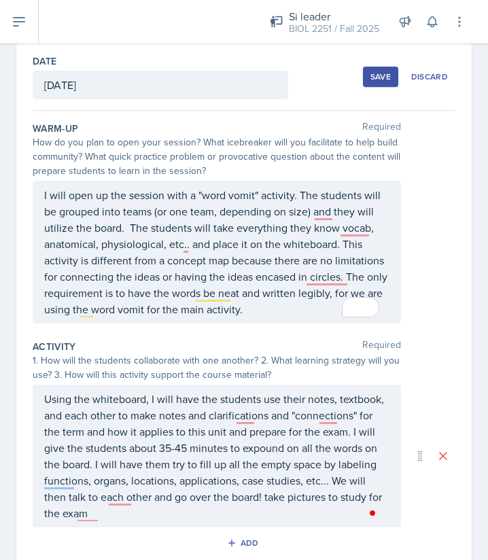
scroll to position [0, 0]
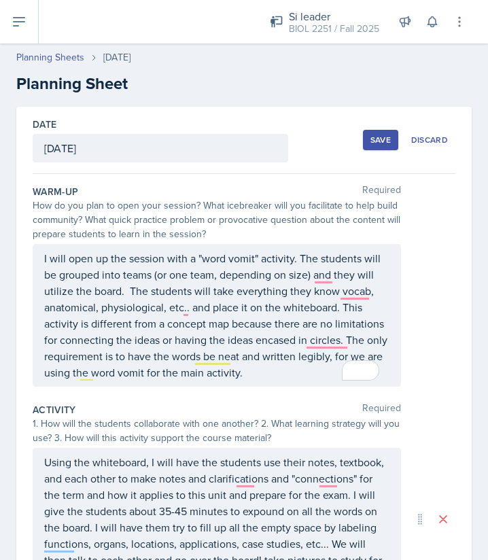
click at [370, 142] on div "Save" at bounding box center [380, 139] width 20 height 11
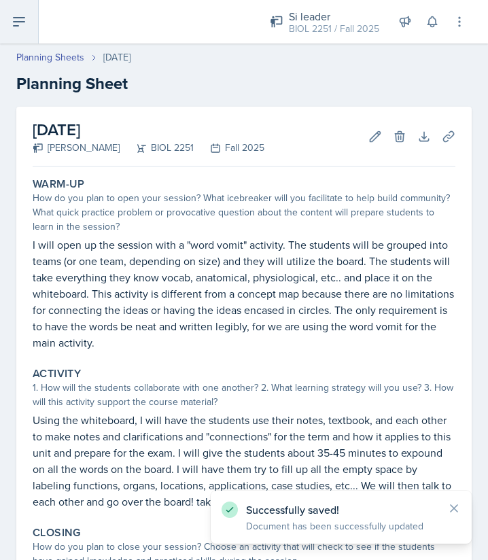
click at [15, 18] on icon at bounding box center [19, 22] width 11 height 8
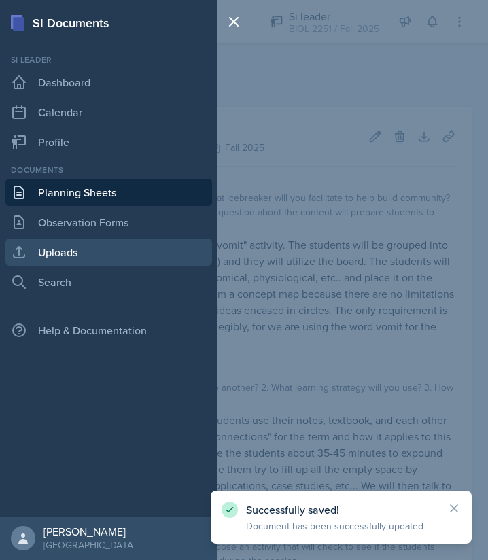
click at [48, 243] on link "Uploads" at bounding box center [108, 251] width 206 height 27
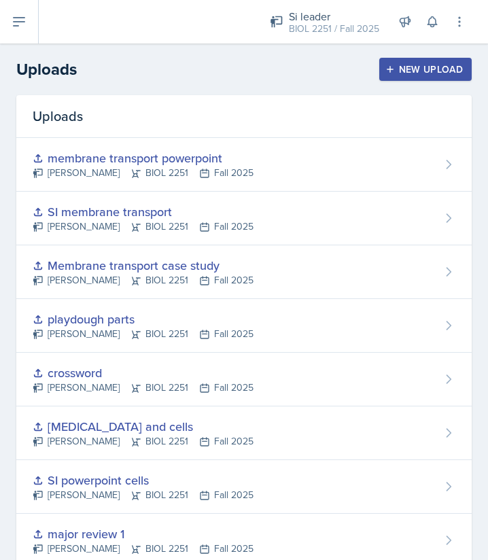
click at [379, 71] on button "New Upload" at bounding box center [425, 69] width 93 height 23
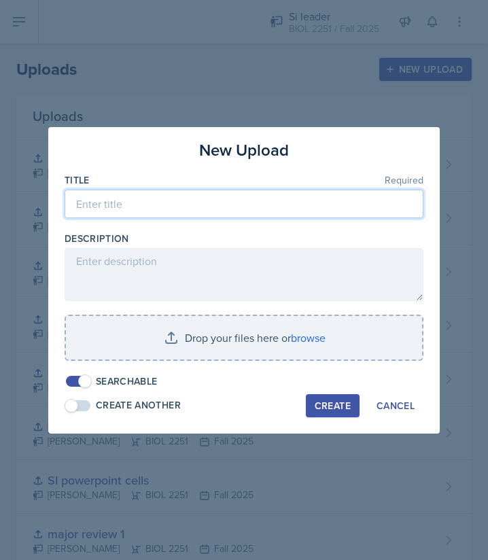
click at [215, 212] on input at bounding box center [244, 204] width 359 height 29
type input "Tissues ch.5"
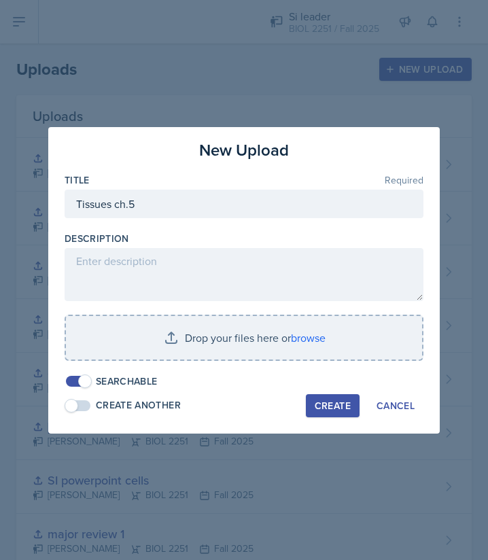
click at [202, 339] on input "file" at bounding box center [244, 337] width 356 height 43
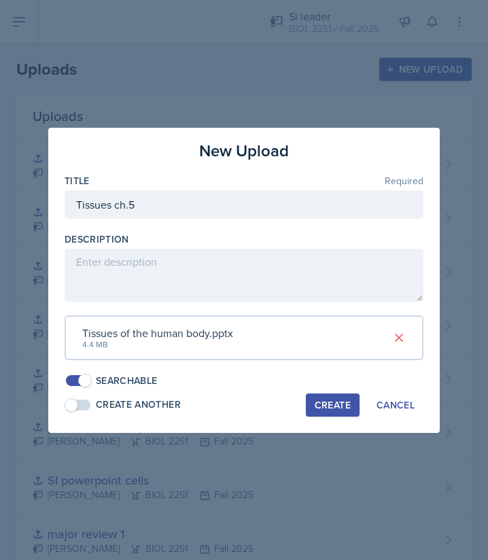
click at [334, 405] on div "Create" at bounding box center [332, 404] width 36 height 11
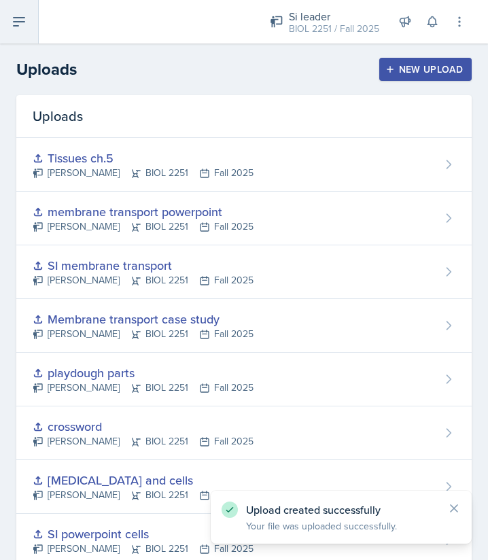
click at [6, 13] on button at bounding box center [19, 21] width 39 height 43
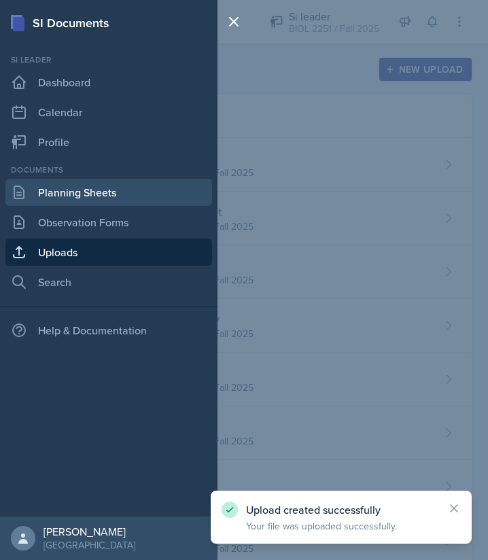
click at [56, 187] on link "Planning Sheets" at bounding box center [108, 192] width 206 height 27
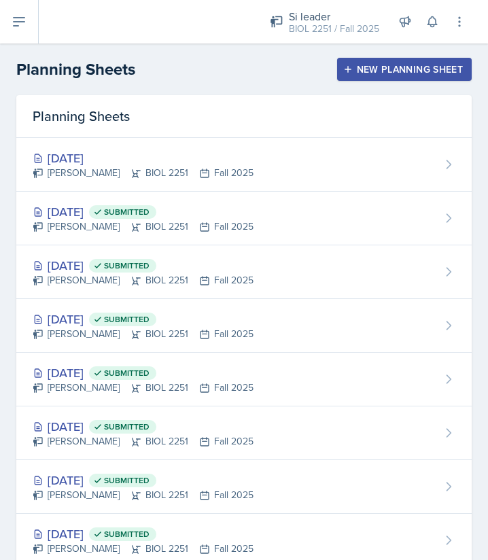
click at [258, 151] on div "[DATE] [PERSON_NAME] BIOL 2251 Fall 2025" at bounding box center [243, 165] width 455 height 54
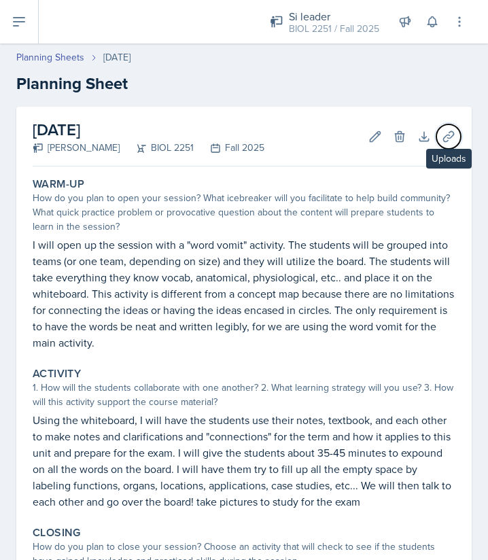
click at [442, 134] on icon at bounding box center [449, 137] width 14 height 14
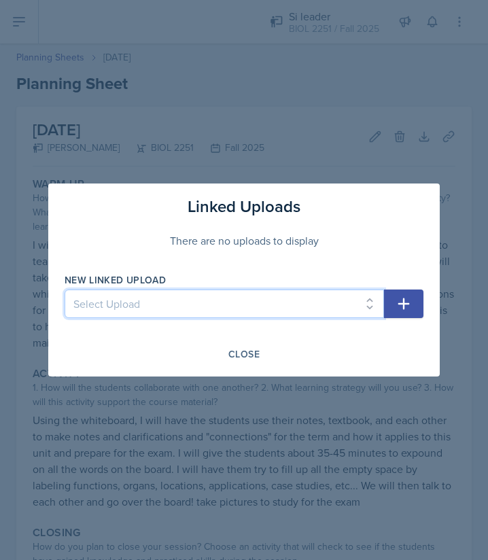
click at [285, 294] on select "Select Upload Metacognition SI training assignment SI session Introduction SI S…" at bounding box center [224, 303] width 319 height 29
select select "d4453eee-7a5c-49de-ad13-9ef8410e2703"
click at [65, 289] on select "Select Upload Metacognition SI training assignment SI session Introduction SI S…" at bounding box center [224, 303] width 319 height 29
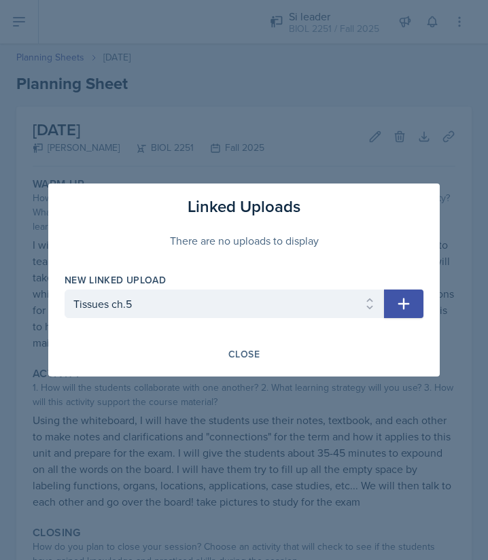
click at [389, 304] on button "button" at bounding box center [403, 303] width 39 height 29
select select
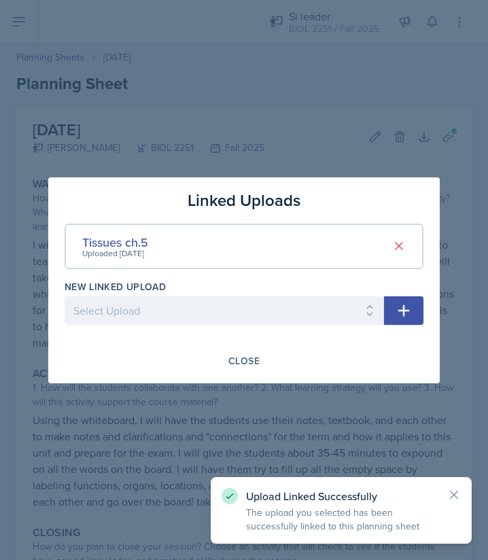
click at [245, 361] on div "Close" at bounding box center [243, 360] width 31 height 11
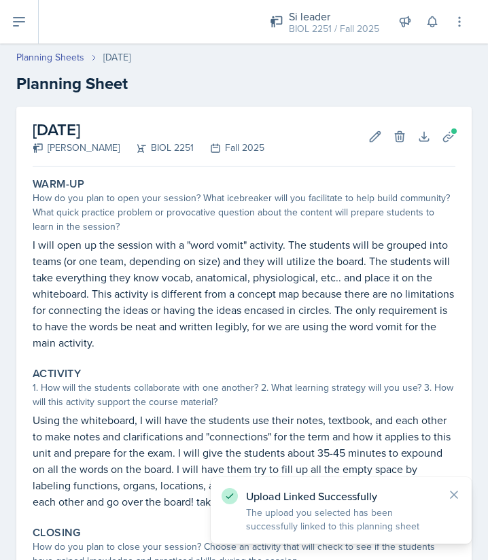
scroll to position [217, 0]
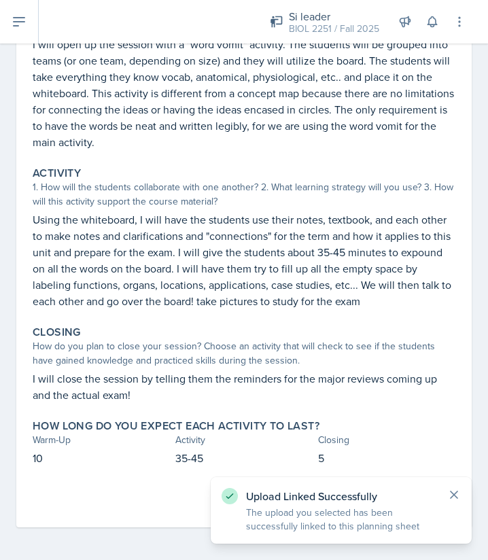
click at [454, 492] on icon at bounding box center [454, 495] width 14 height 14
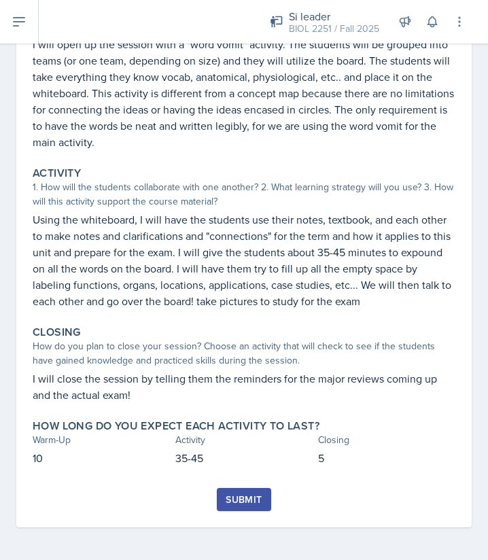
click at [260, 498] on button "Submit" at bounding box center [244, 499] width 54 height 23
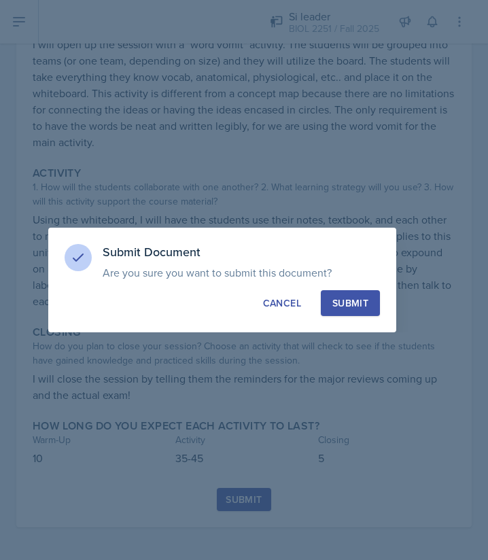
click at [359, 304] on div "Submit" at bounding box center [350, 303] width 36 height 14
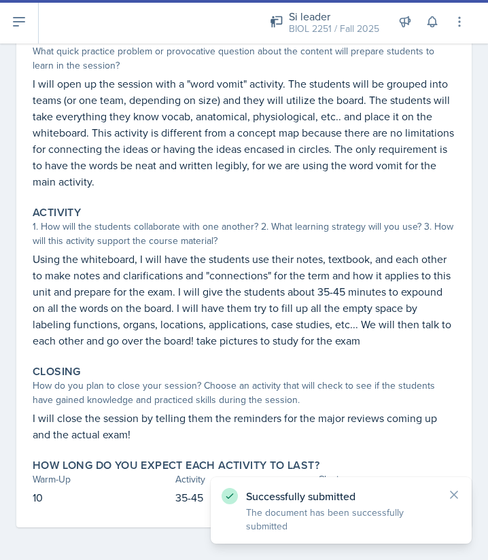
scroll to position [0, 0]
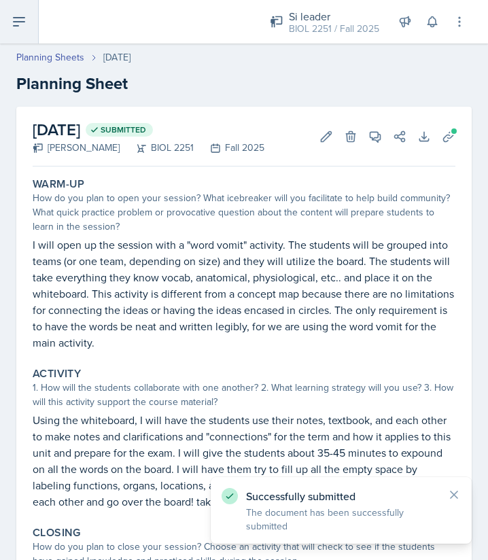
click at [15, 16] on icon at bounding box center [19, 22] width 16 height 16
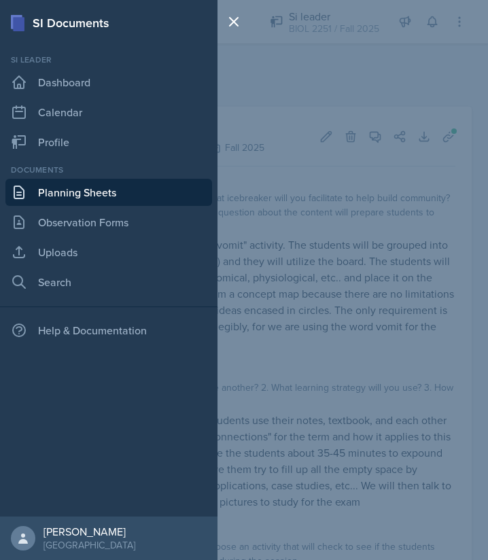
click at [58, 194] on link "Planning Sheets" at bounding box center [108, 192] width 206 height 27
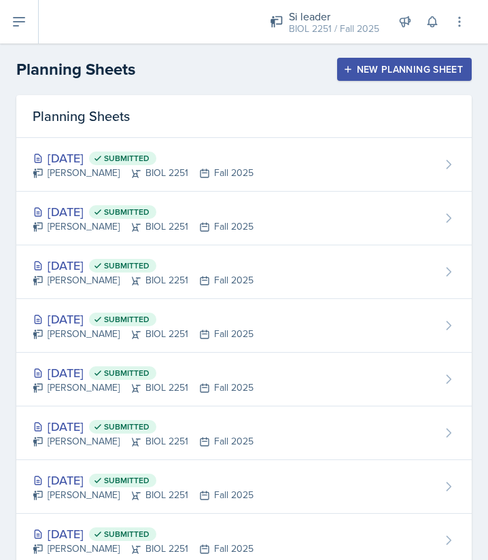
click at [97, 209] on div "[DATE] Submitted" at bounding box center [143, 211] width 221 height 18
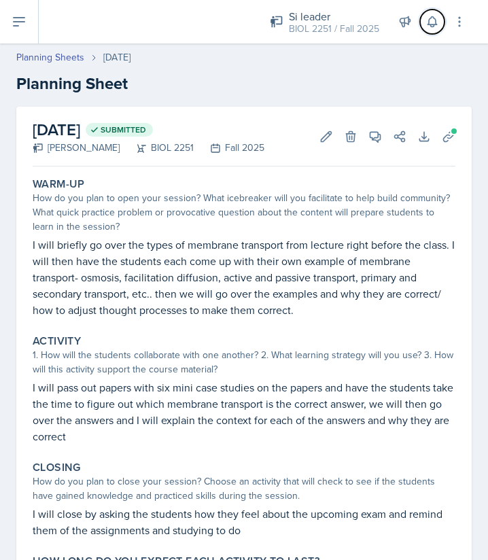
click at [434, 20] on icon at bounding box center [432, 22] width 14 height 14
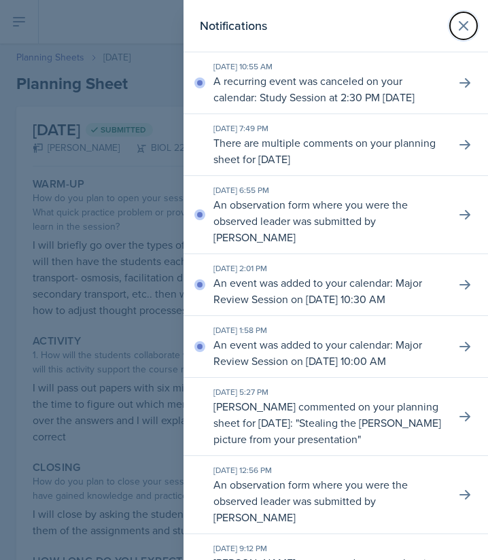
click at [454, 17] on button at bounding box center [463, 25] width 27 height 27
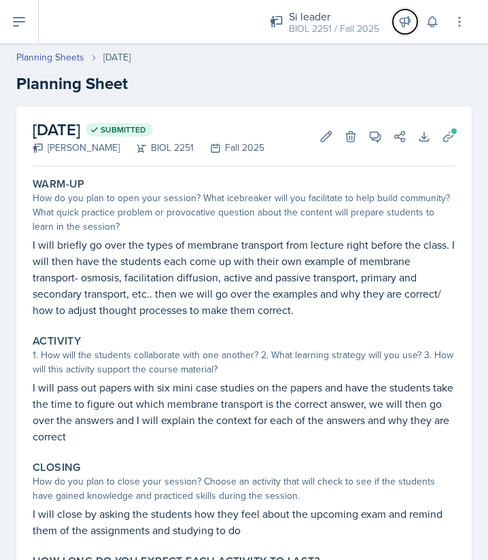
click at [403, 27] on icon at bounding box center [405, 22] width 14 height 14
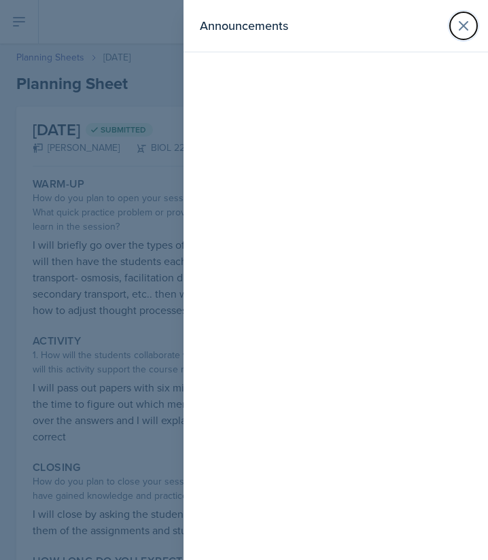
click at [466, 24] on icon at bounding box center [463, 26] width 16 height 16
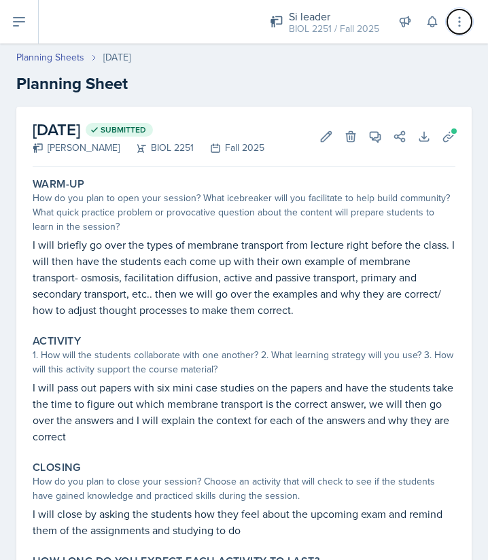
click at [465, 25] on icon at bounding box center [459, 22] width 14 height 14
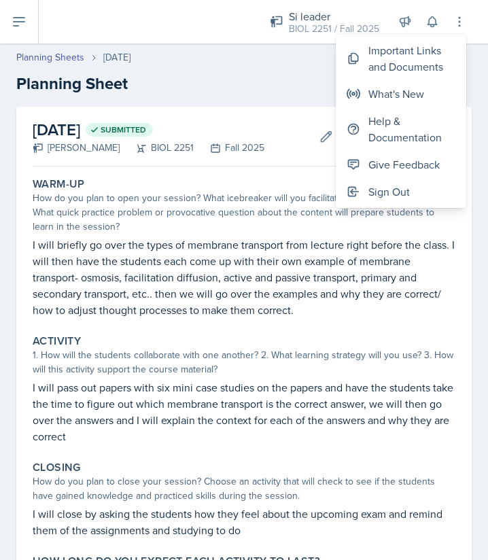
click at [314, 86] on h2 "Planning Sheet" at bounding box center [243, 83] width 455 height 24
